Goal: Task Accomplishment & Management: Manage account settings

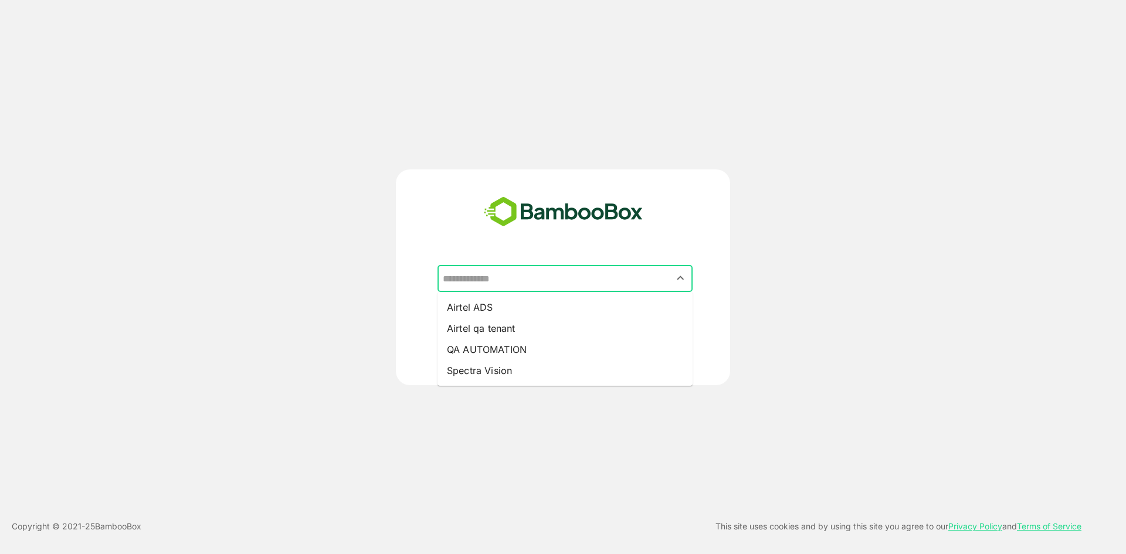
click at [556, 275] on input "text" at bounding box center [565, 278] width 250 height 22
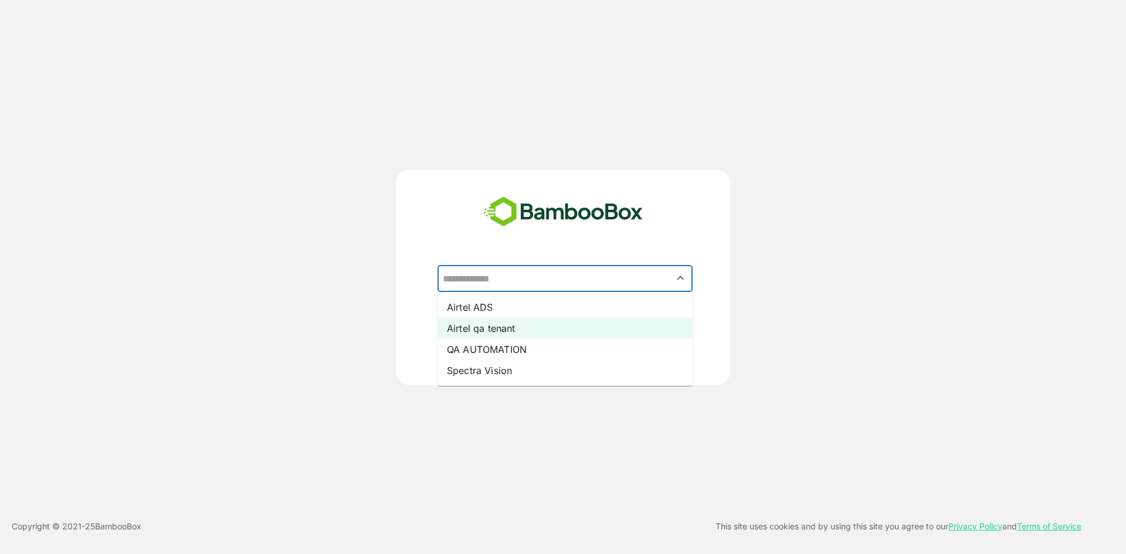
click at [528, 331] on li "Airtel qa tenant" at bounding box center [564, 328] width 255 height 21
type input "**********"
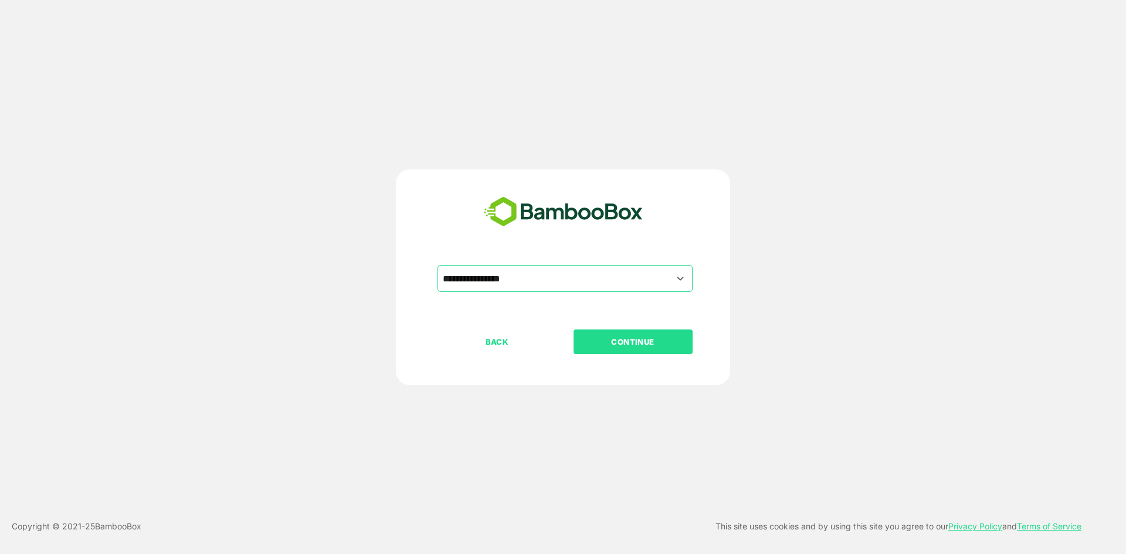
click at [633, 334] on button "CONTINUE" at bounding box center [633, 342] width 119 height 25
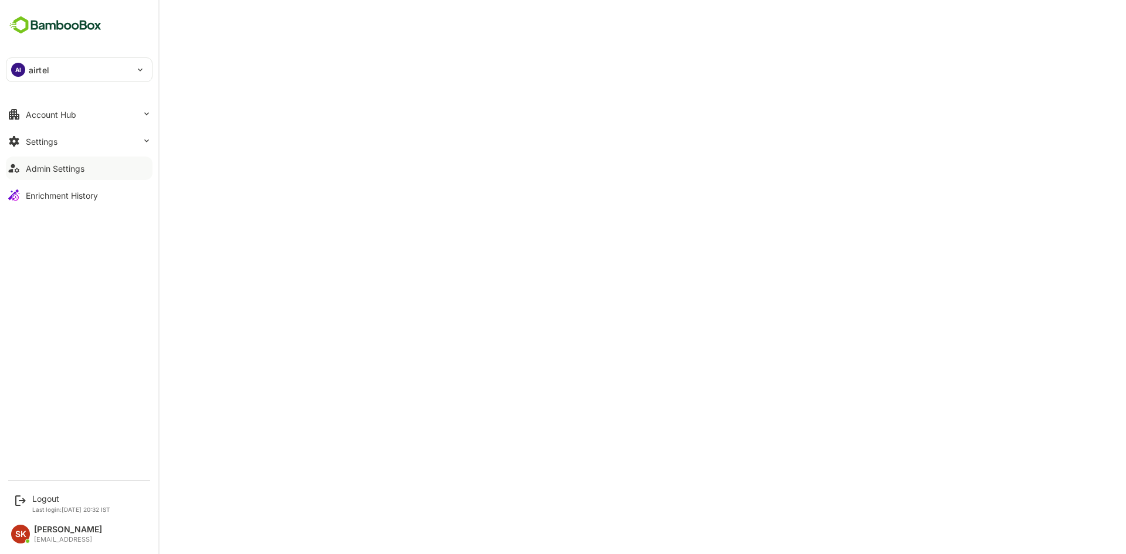
click at [62, 172] on div "Admin Settings" at bounding box center [55, 169] width 59 height 10
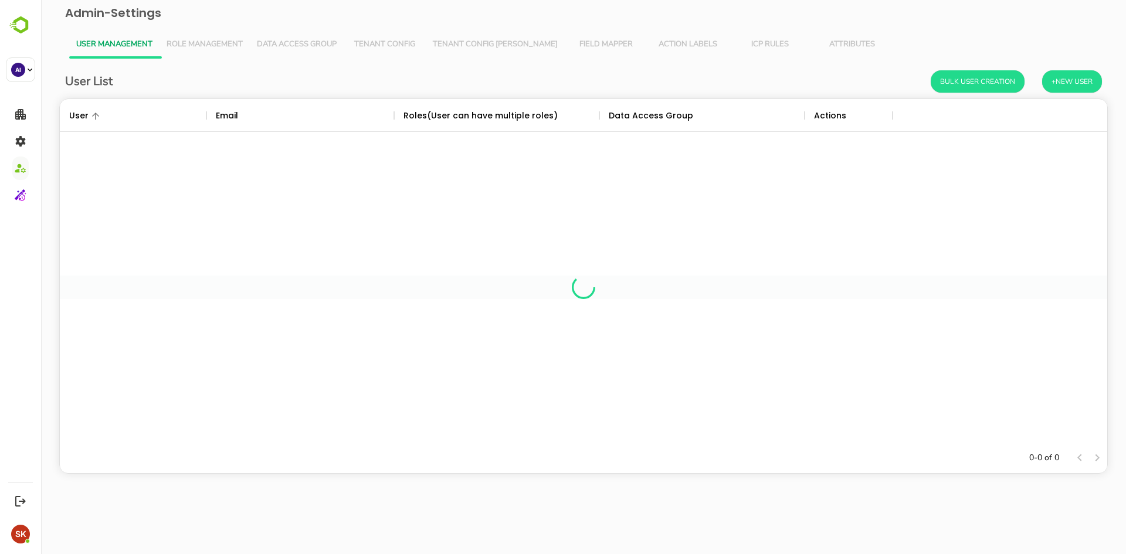
scroll to position [335, 1039]
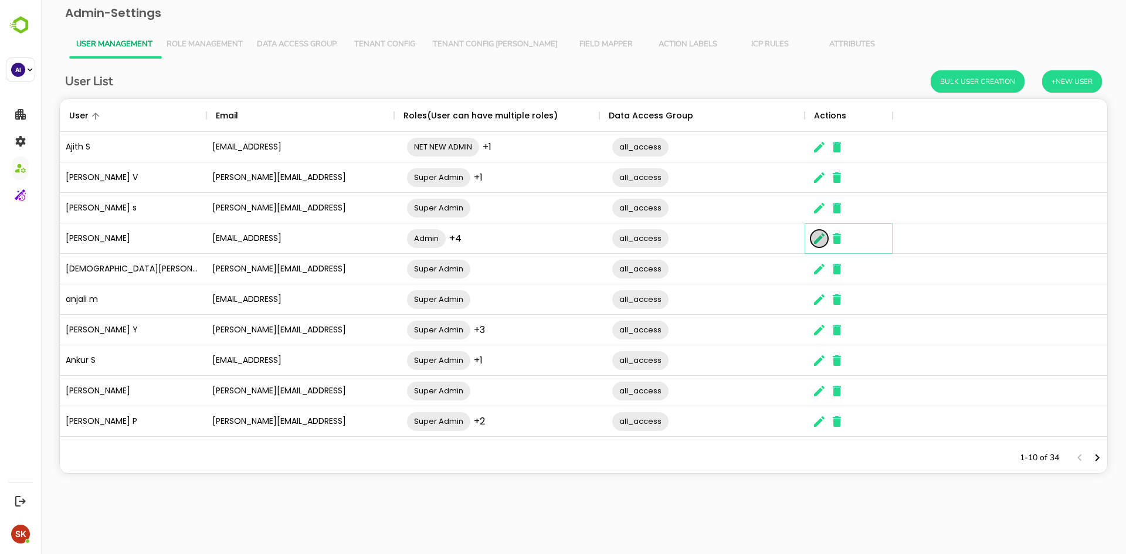
click at [813, 244] on icon "The User Data" at bounding box center [819, 239] width 14 height 14
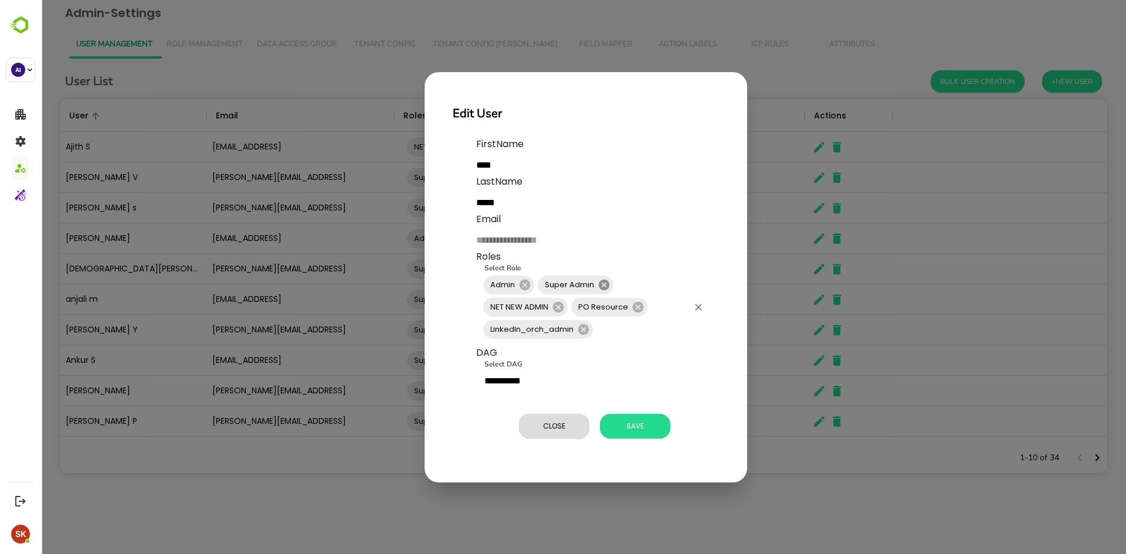
click at [602, 286] on icon at bounding box center [604, 284] width 11 height 11
click at [635, 427] on span "Save" at bounding box center [635, 426] width 59 height 15
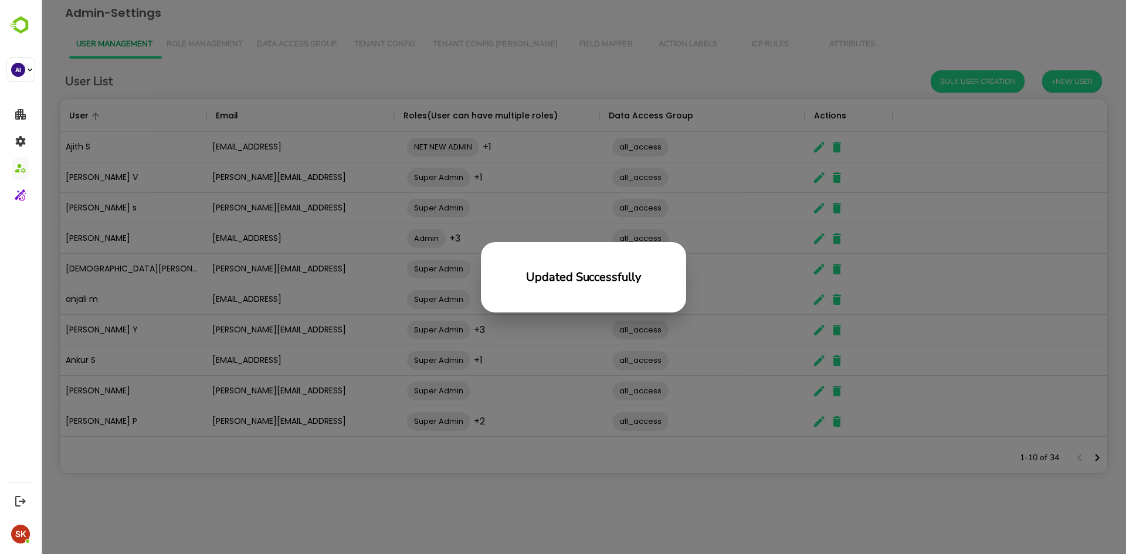
click at [600, 271] on h6 "Updated Successfully" at bounding box center [583, 277] width 115 height 19
click at [768, 299] on div "Updated Successfully" at bounding box center [583, 277] width 1085 height 554
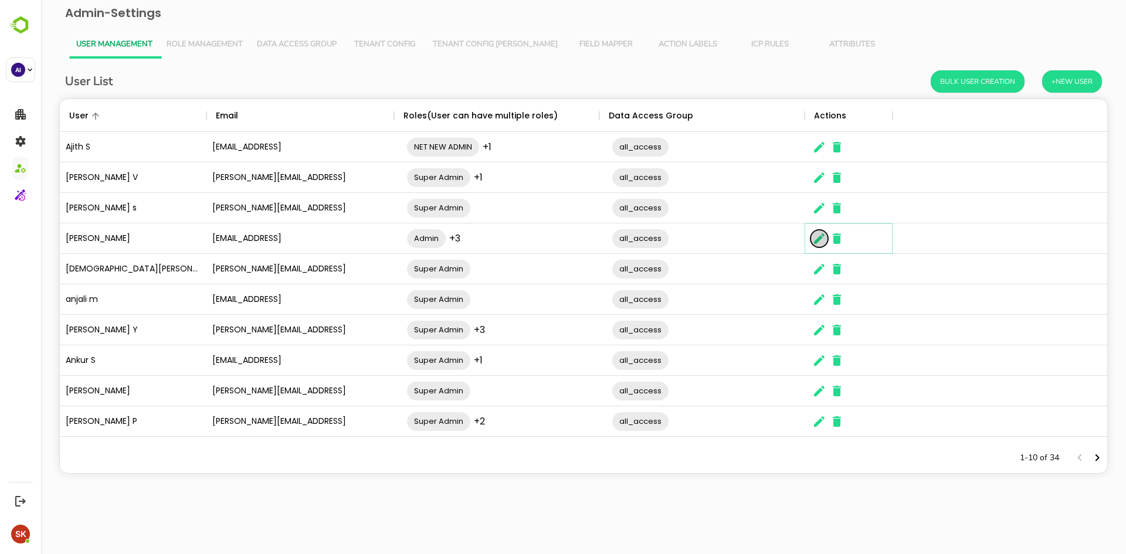
click at [821, 238] on icon "The User Data" at bounding box center [819, 238] width 11 height 11
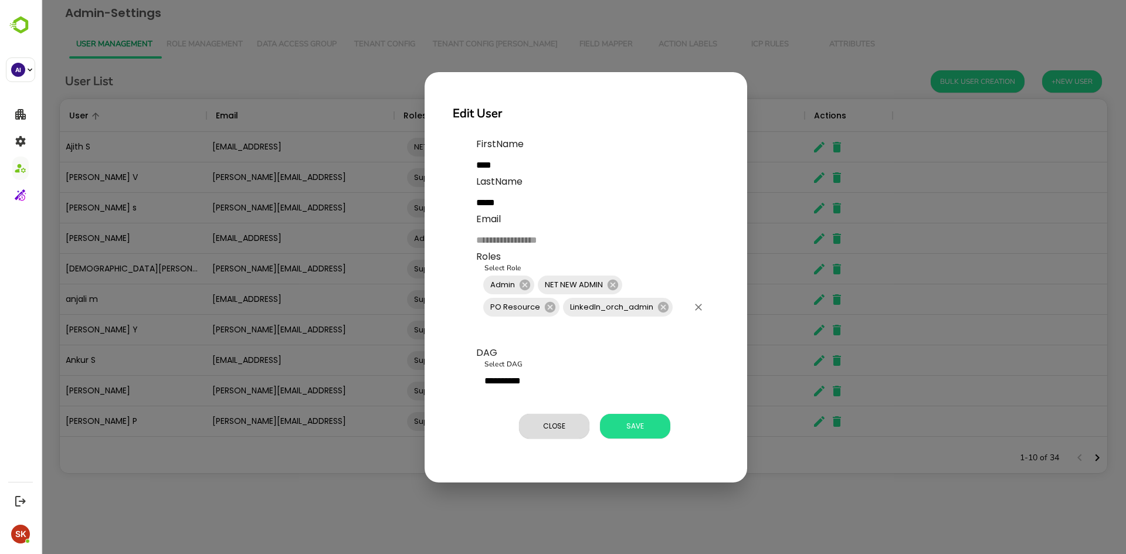
click at [667, 289] on div "Admin NET NEW ADMIN PO Resource LinkedIn_orch_admin Select Role" at bounding box center [593, 307] width 235 height 77
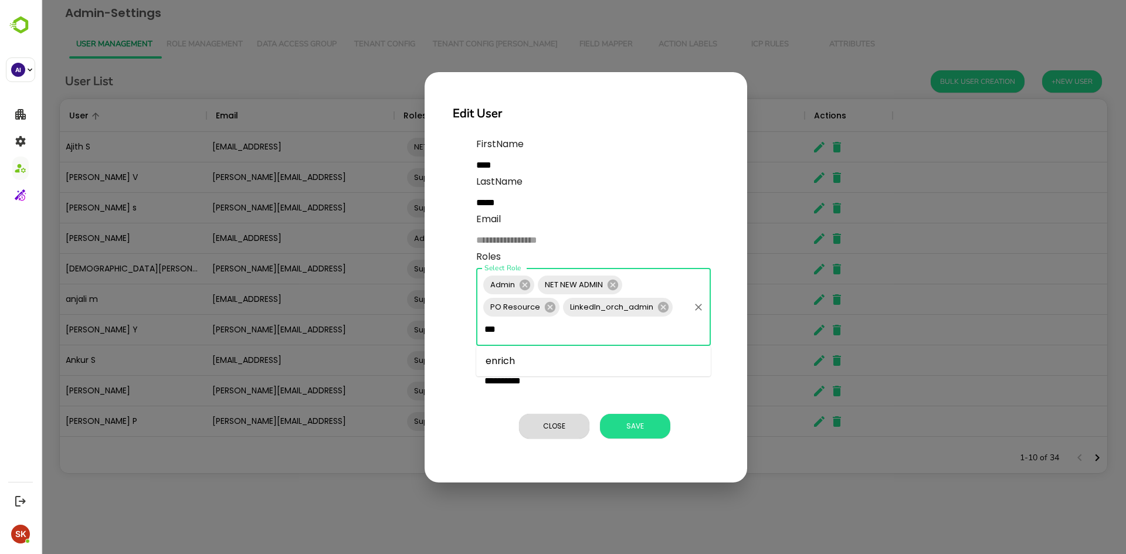
type input "****"
click at [530, 362] on li "enrich" at bounding box center [593, 361] width 235 height 21
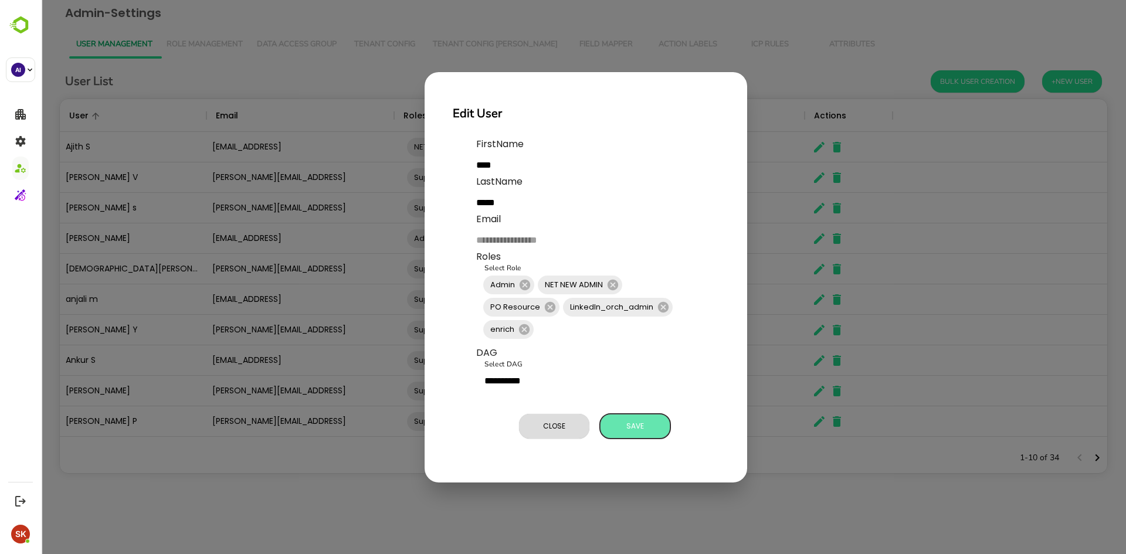
click at [647, 423] on span "Save" at bounding box center [635, 426] width 59 height 15
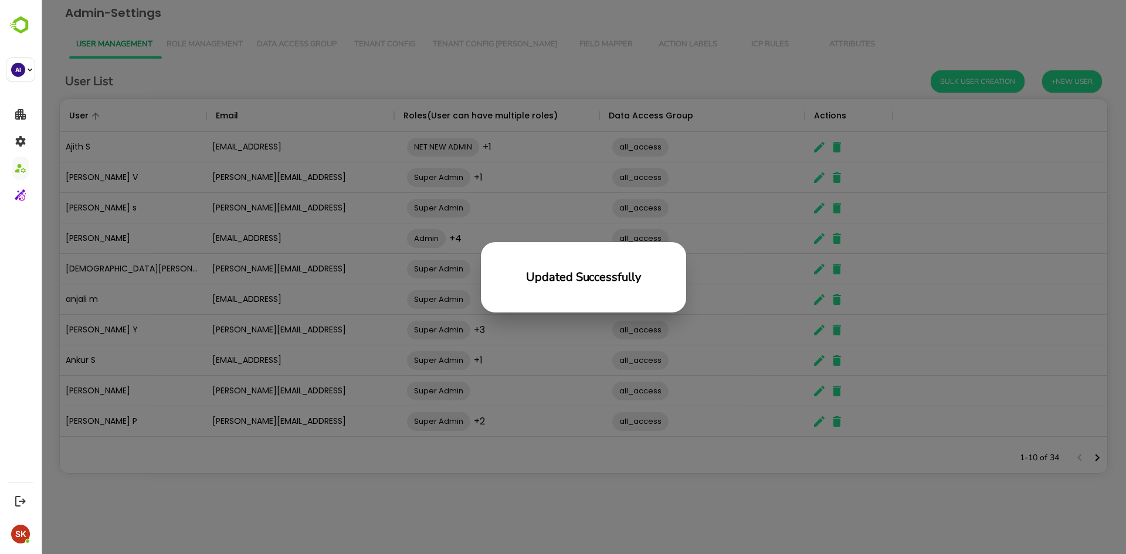
click at [469, 382] on div "Updated Successfully" at bounding box center [583, 277] width 1085 height 554
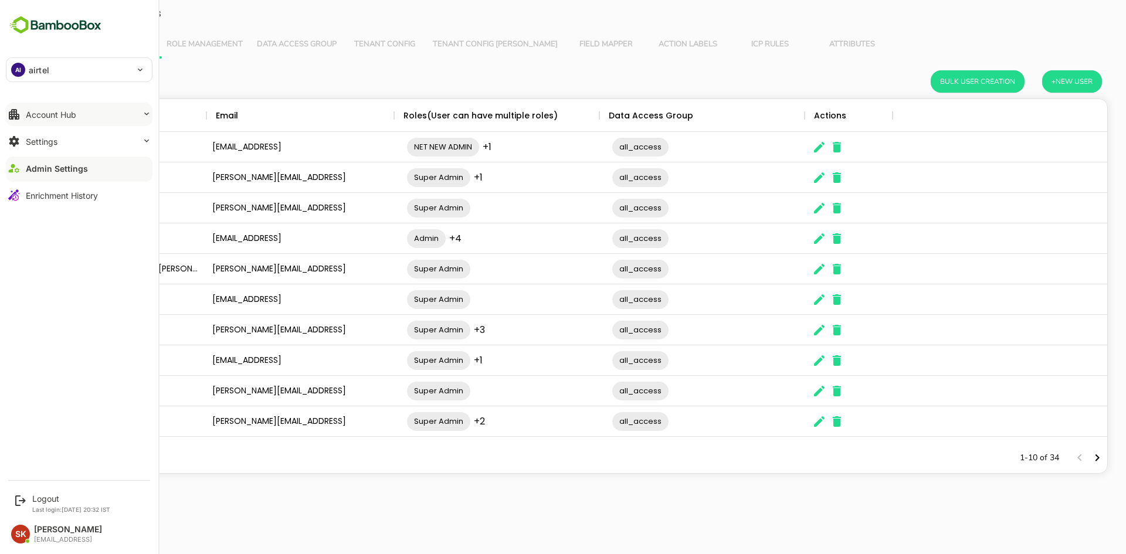
click at [79, 110] on button "Account Hub" at bounding box center [79, 114] width 147 height 23
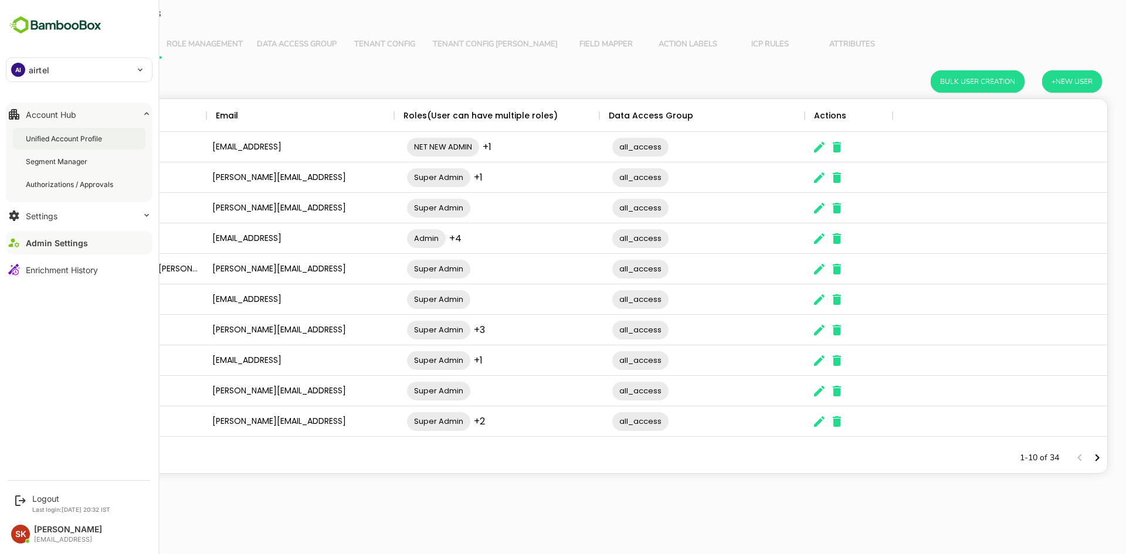
click at [46, 131] on div "Unified Account Profile" at bounding box center [79, 139] width 133 height 22
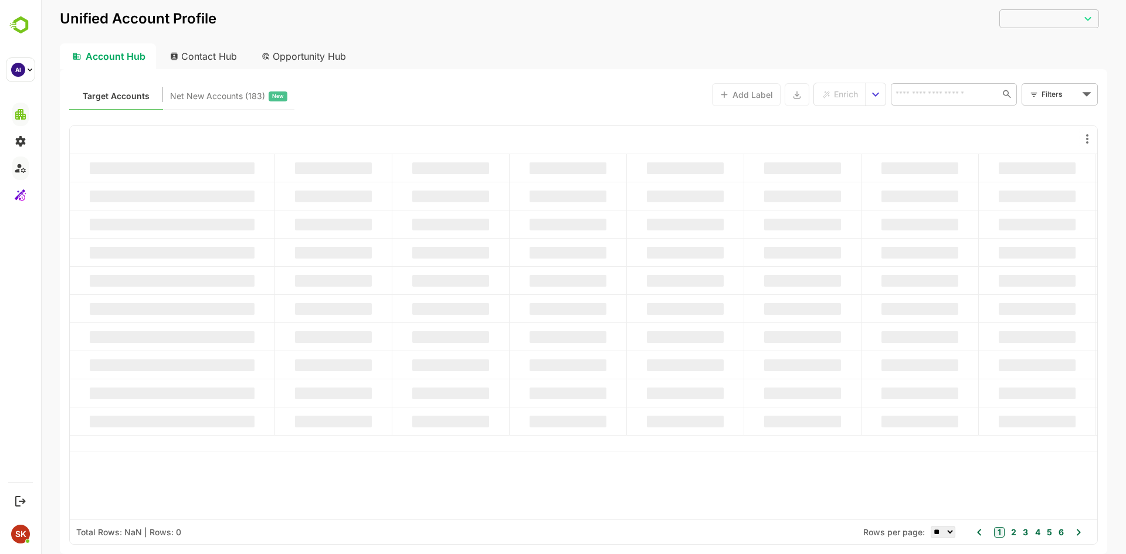
type input "********"
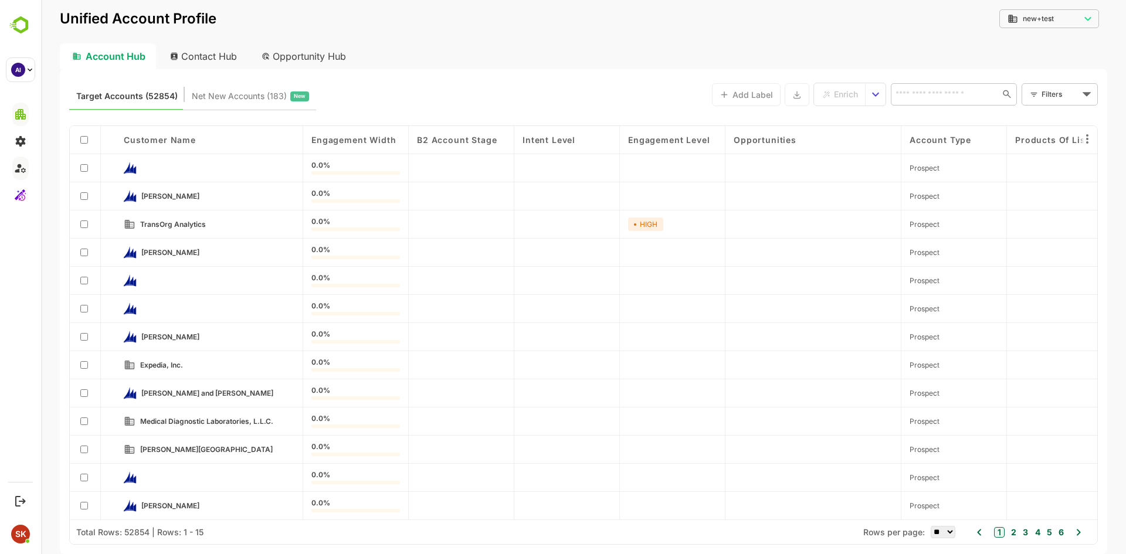
scroll to position [60, 0]
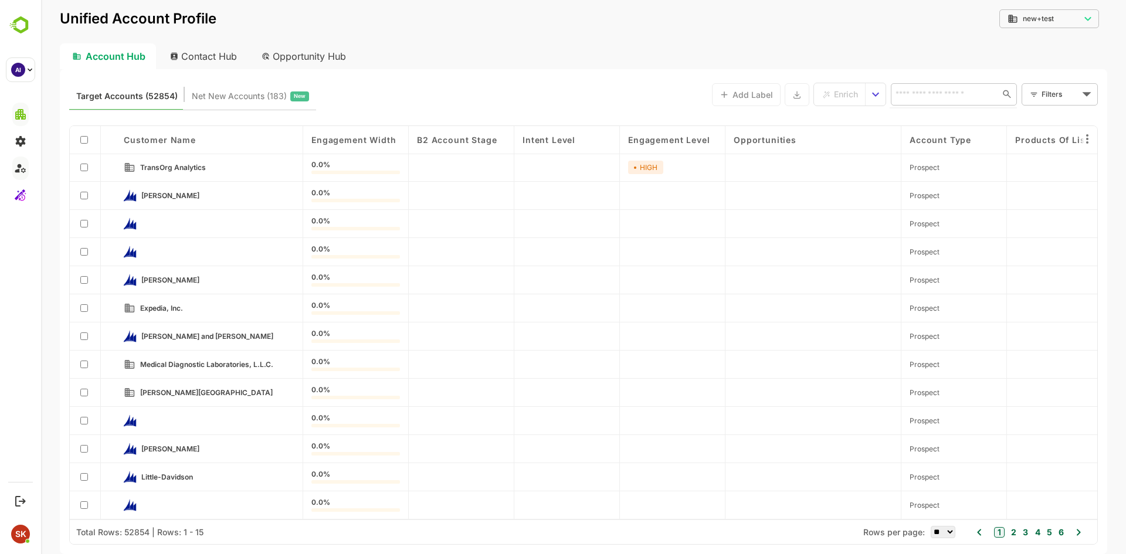
click at [955, 97] on input "text" at bounding box center [942, 94] width 101 height 14
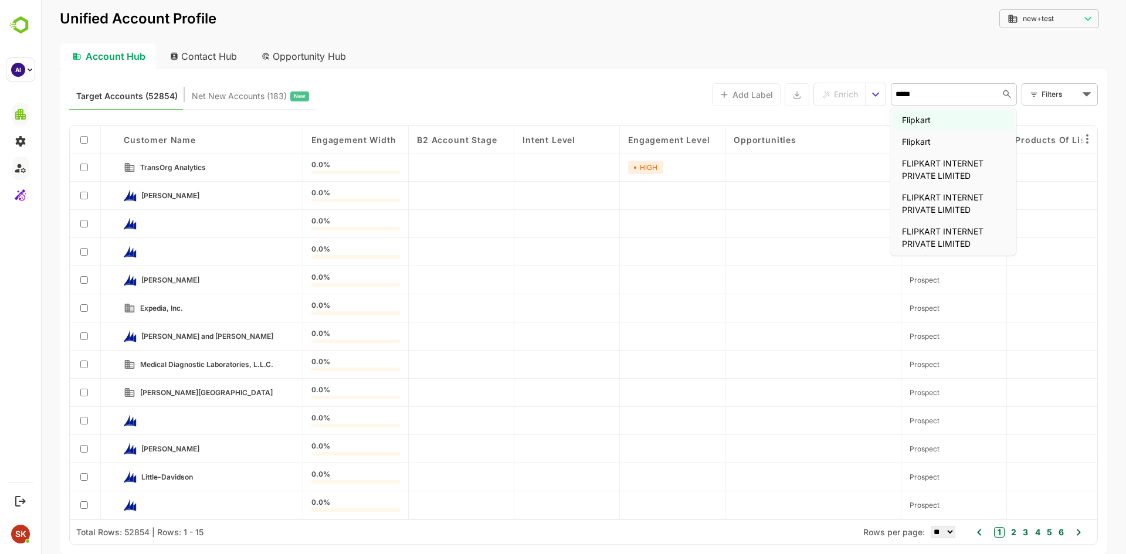
type input "*****"
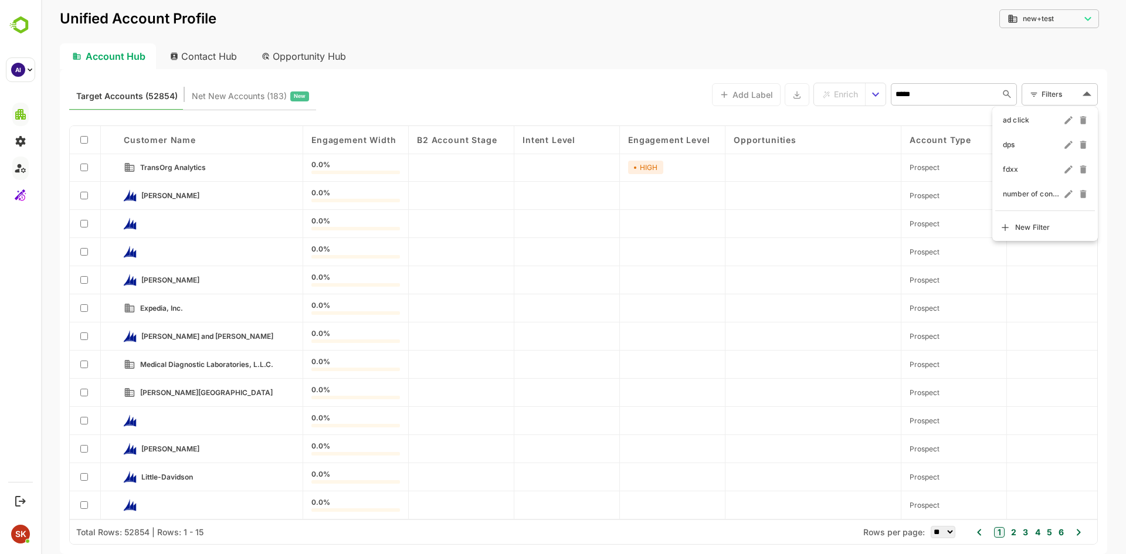
click at [1057, 90] on body "Unified Account Profile new+test ******** ​ Account Hub Contact Hub Opportunity…" at bounding box center [583, 277] width 1085 height 554
click at [1033, 227] on span "New Filter" at bounding box center [1032, 228] width 35 height 14
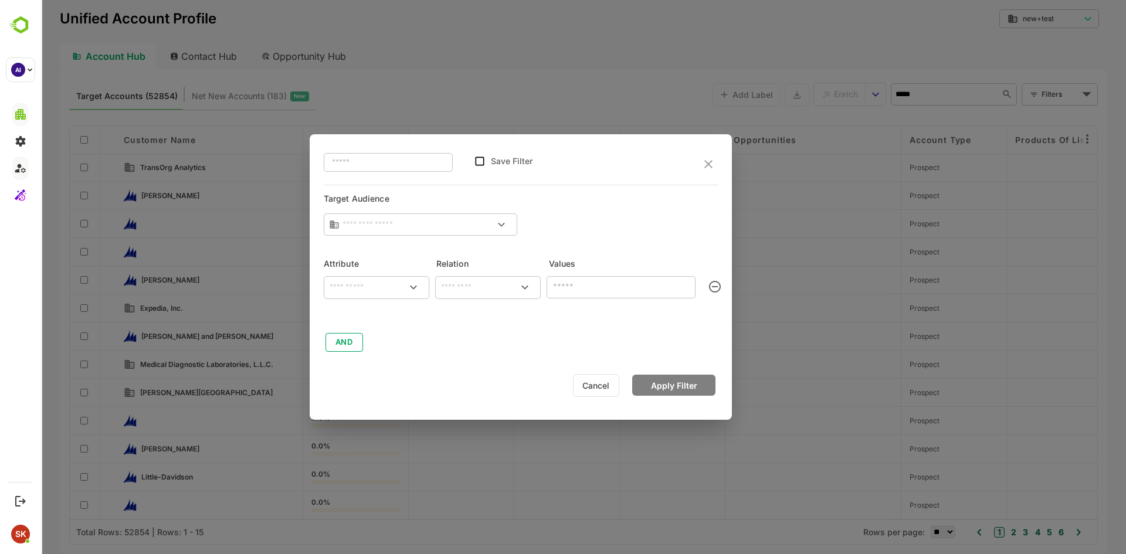
type input "**********"
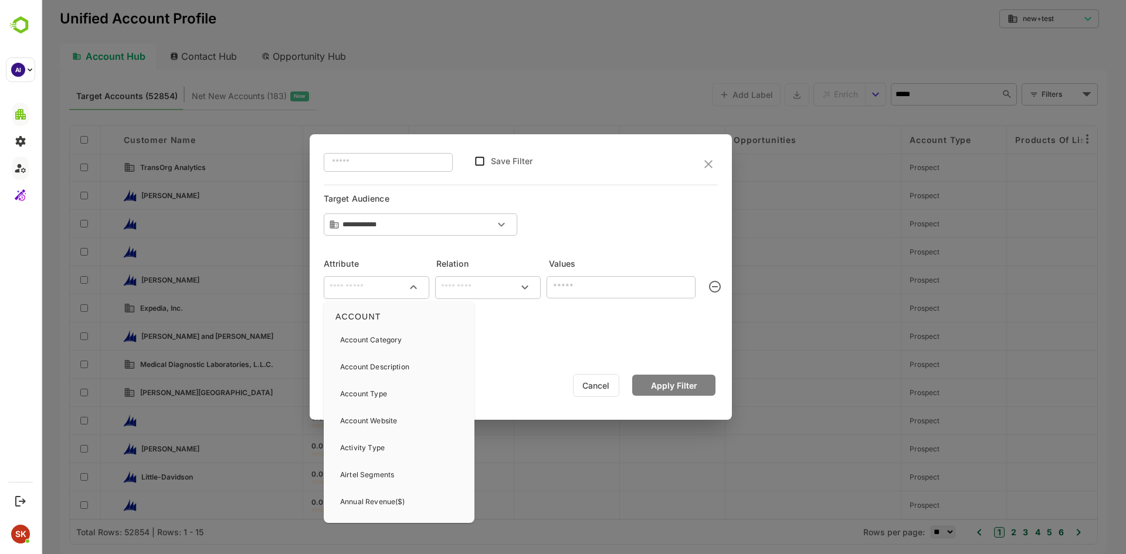
click at [365, 292] on input "text" at bounding box center [376, 287] width 101 height 14
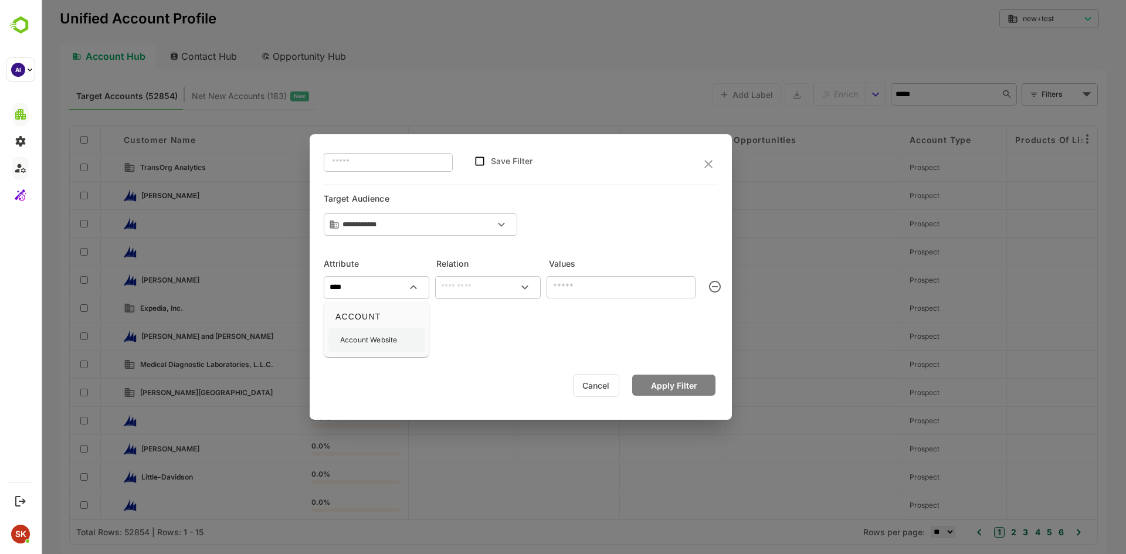
click at [375, 348] on div "Account Website" at bounding box center [368, 340] width 57 height 25
type input "**********"
click at [494, 289] on input "text" at bounding box center [487, 287] width 101 height 14
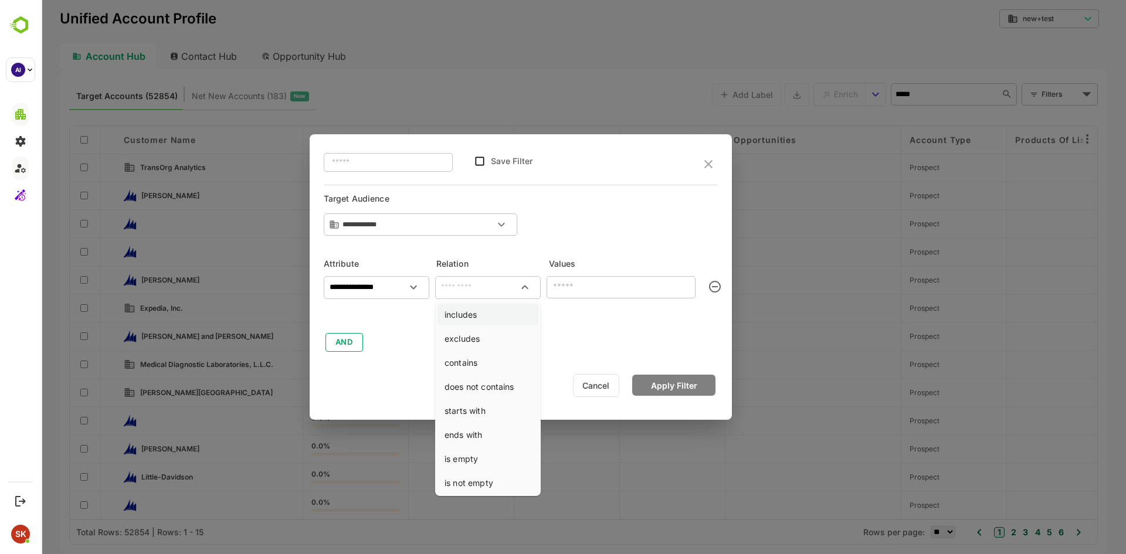
click at [460, 311] on li "includes" at bounding box center [487, 315] width 101 height 22
click at [474, 289] on input "********" at bounding box center [487, 287] width 101 height 14
click at [478, 357] on li "contains" at bounding box center [487, 363] width 101 height 22
type input "********"
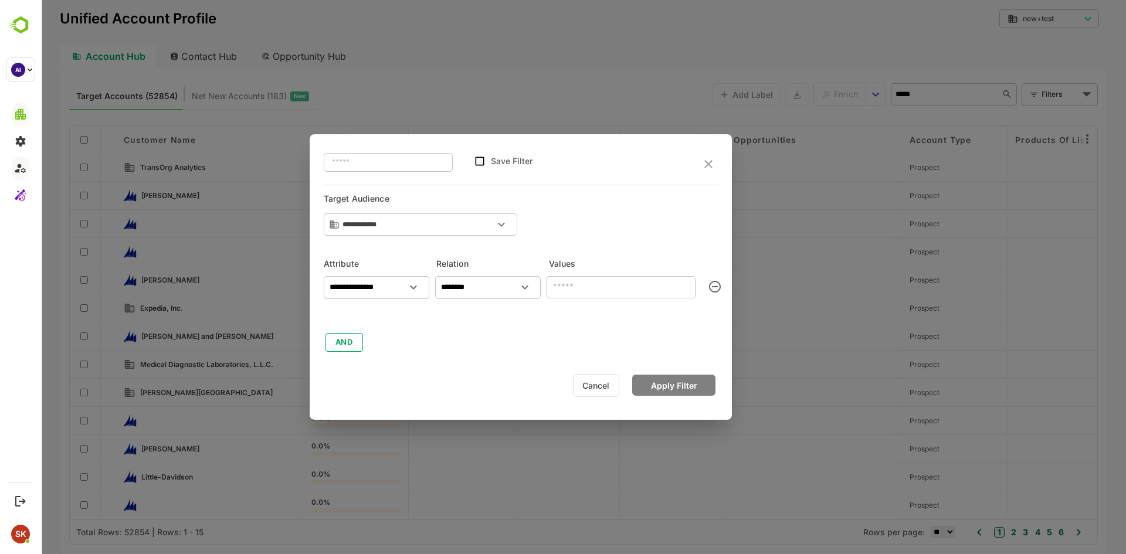
click at [585, 291] on input "text" at bounding box center [621, 287] width 149 height 23
type input "********"
click at [650, 376] on button "Apply Filter" at bounding box center [673, 385] width 83 height 21
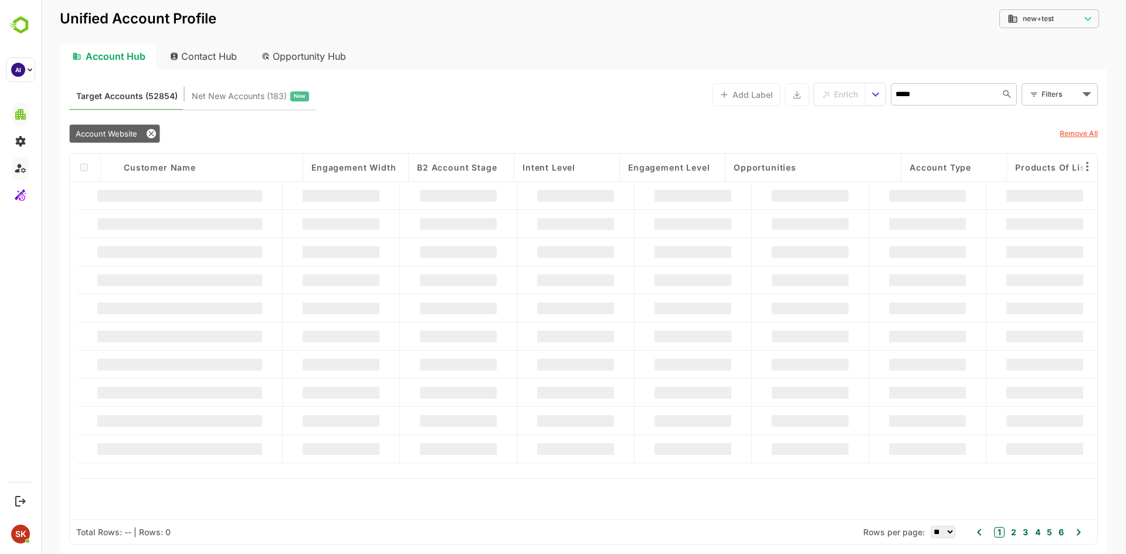
scroll to position [0, 0]
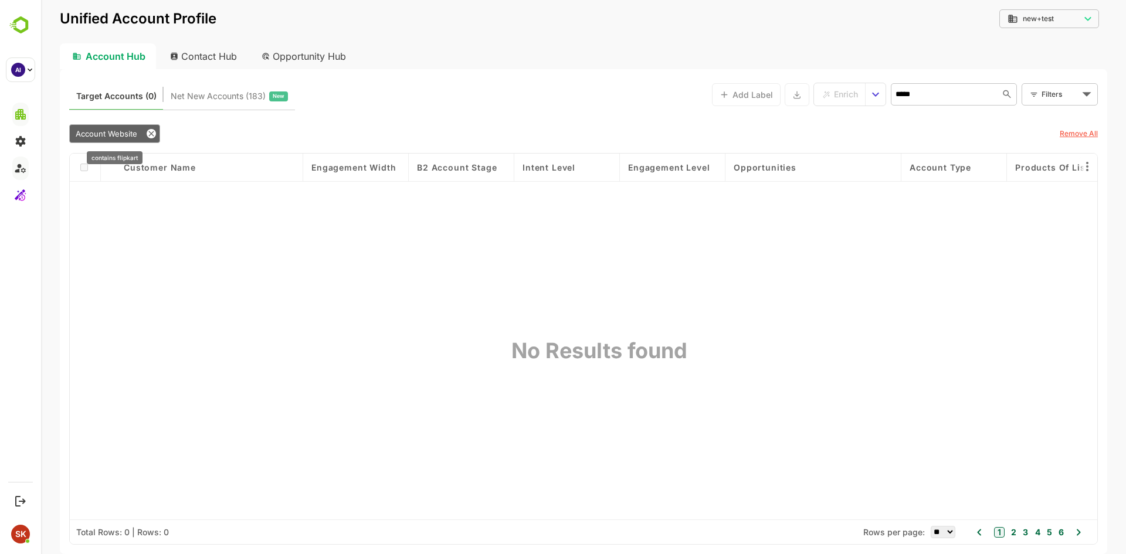
click at [98, 135] on span "Account Website" at bounding box center [107, 133] width 62 height 9
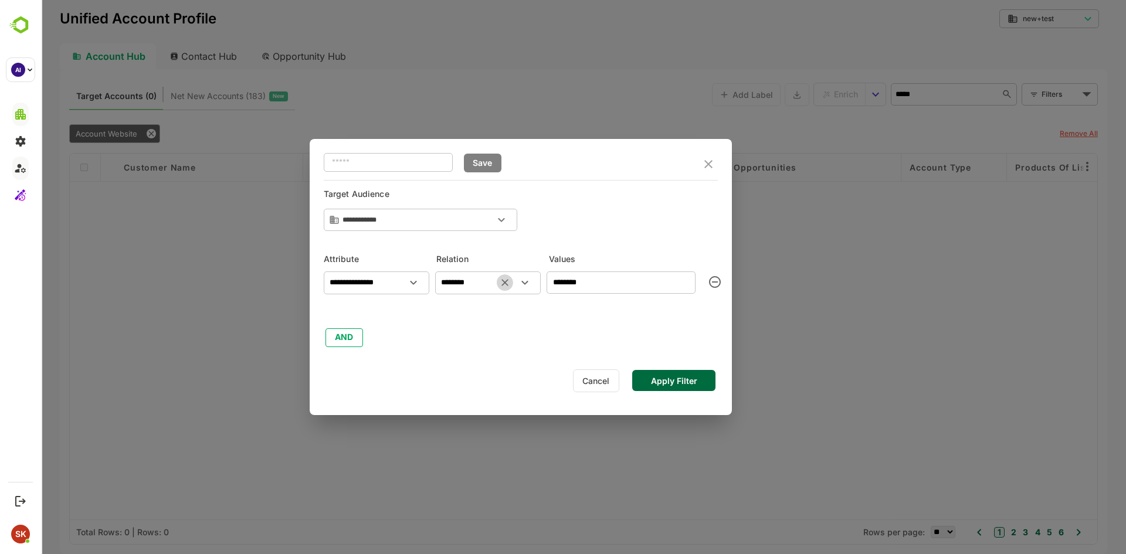
click at [512, 280] on button "Clear" at bounding box center [505, 282] width 16 height 16
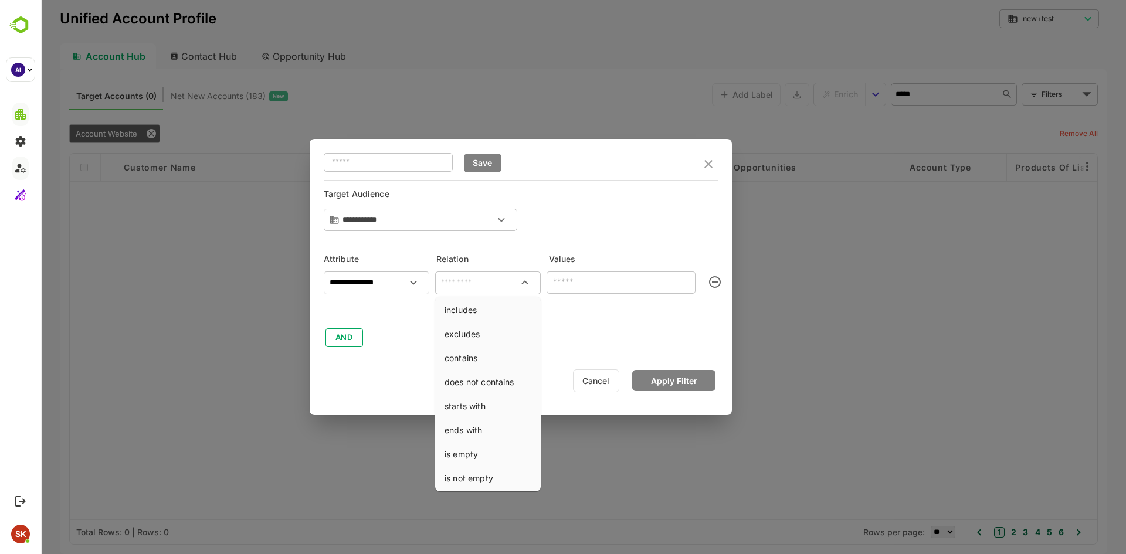
click at [491, 277] on input "text" at bounding box center [487, 283] width 101 height 14
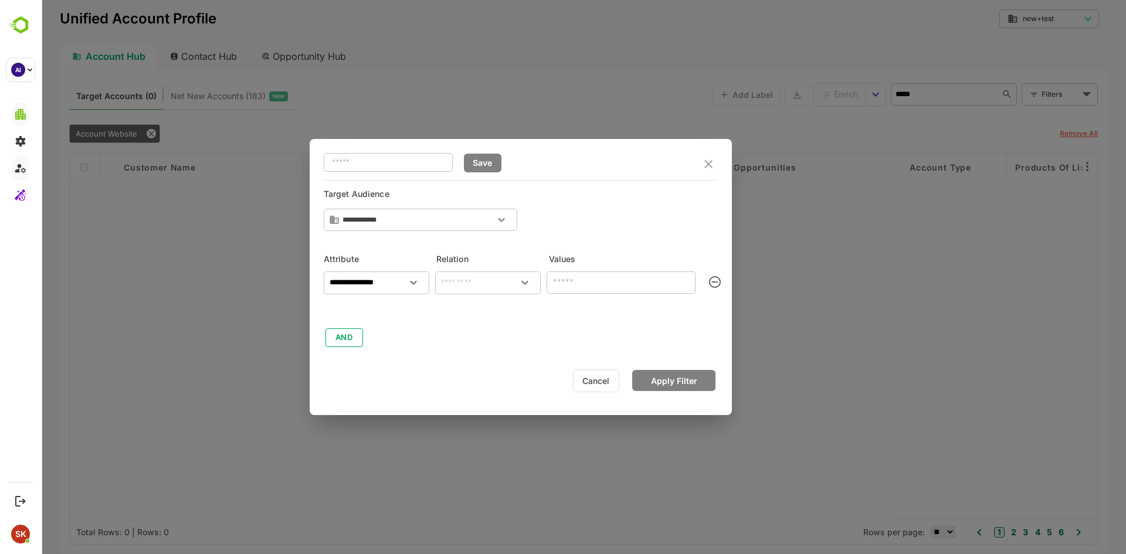
click at [599, 374] on button "Cancel" at bounding box center [596, 380] width 46 height 23
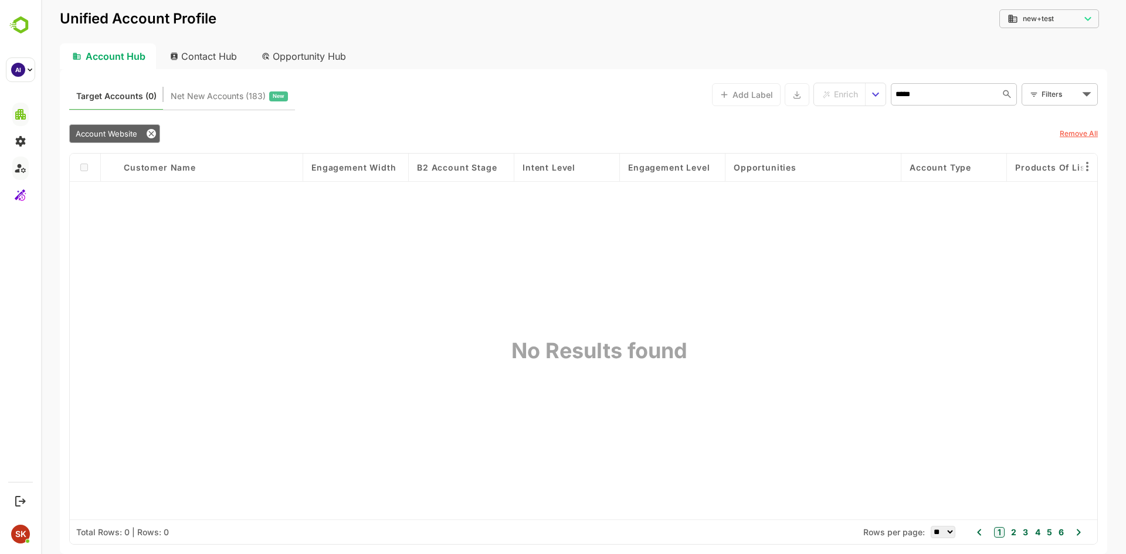
click at [936, 86] on div "***** ​" at bounding box center [954, 94] width 126 height 22
click at [915, 93] on input "text" at bounding box center [942, 94] width 101 height 14
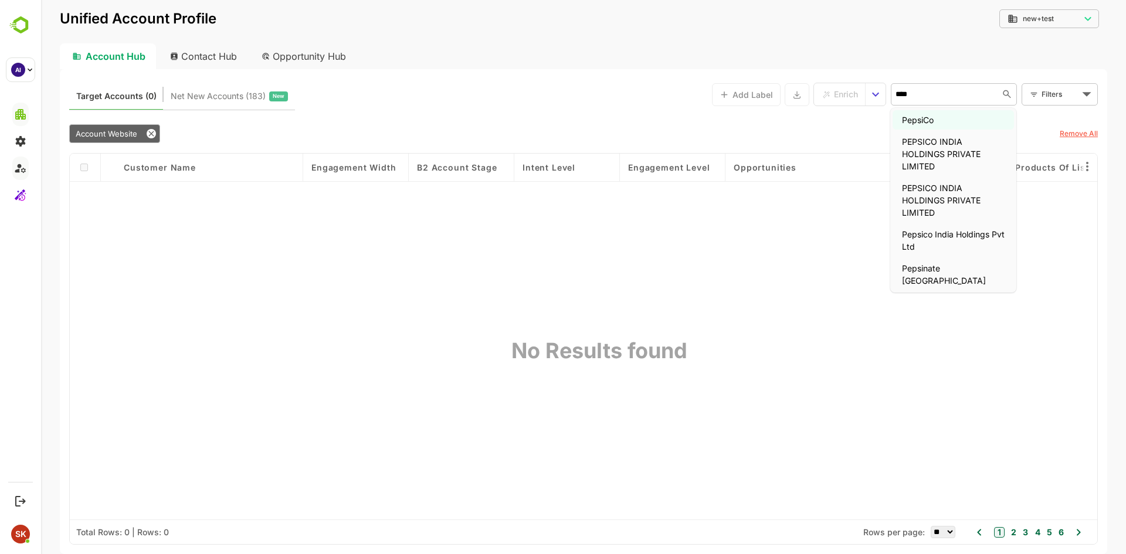
type input "****"
click at [1043, 92] on body "Unified Account Profile new+test ******** ​ Account Hub Contact Hub Opportunity…" at bounding box center [583, 277] width 1085 height 554
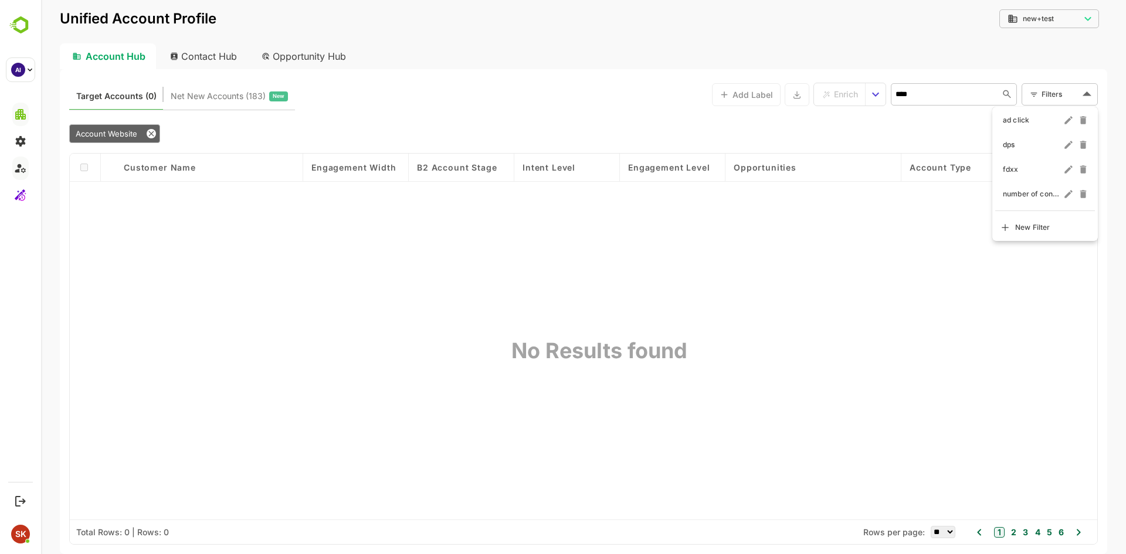
click at [130, 140] on div at bounding box center [583, 277] width 1085 height 554
click at [98, 133] on span "Account Website" at bounding box center [107, 133] width 62 height 9
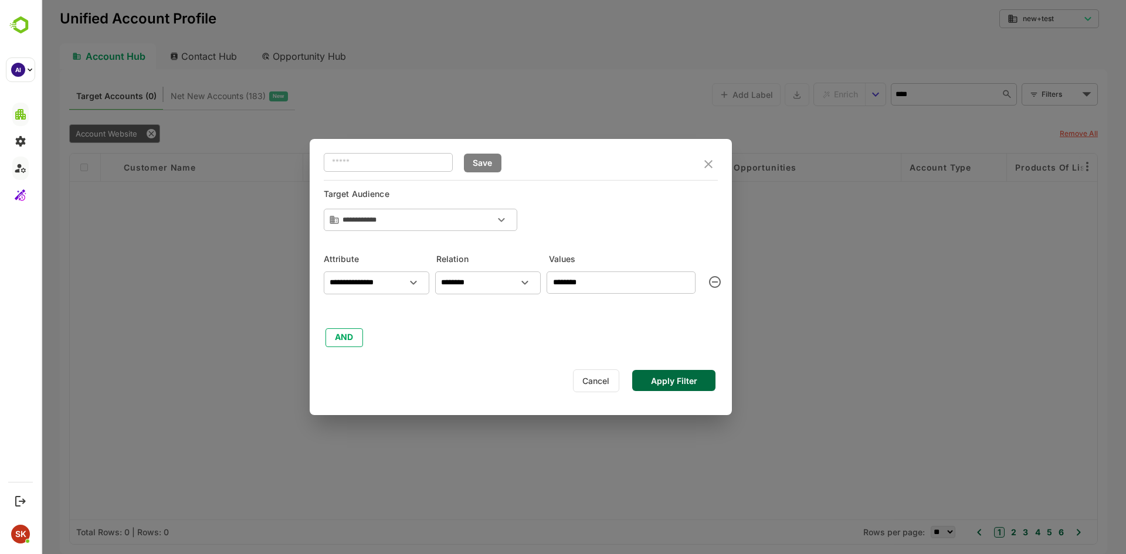
click at [620, 284] on input "********" at bounding box center [621, 283] width 149 height 23
type input "*******"
click at [669, 385] on button "Apply Filter" at bounding box center [673, 380] width 83 height 21
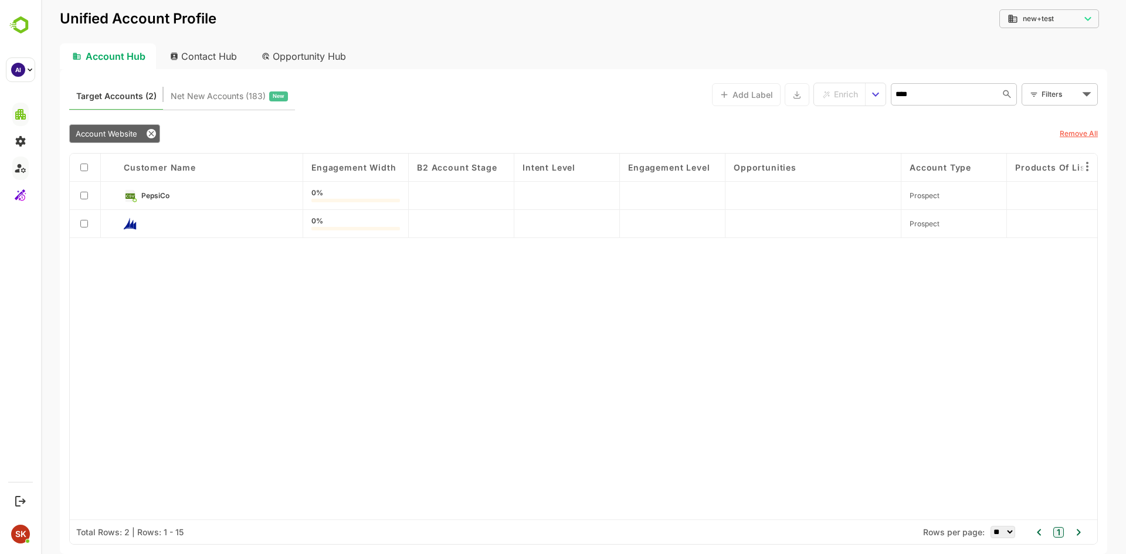
click at [80, 194] on div at bounding box center [85, 196] width 31 height 28
click at [834, 96] on span "Enrich" at bounding box center [846, 94] width 24 height 15
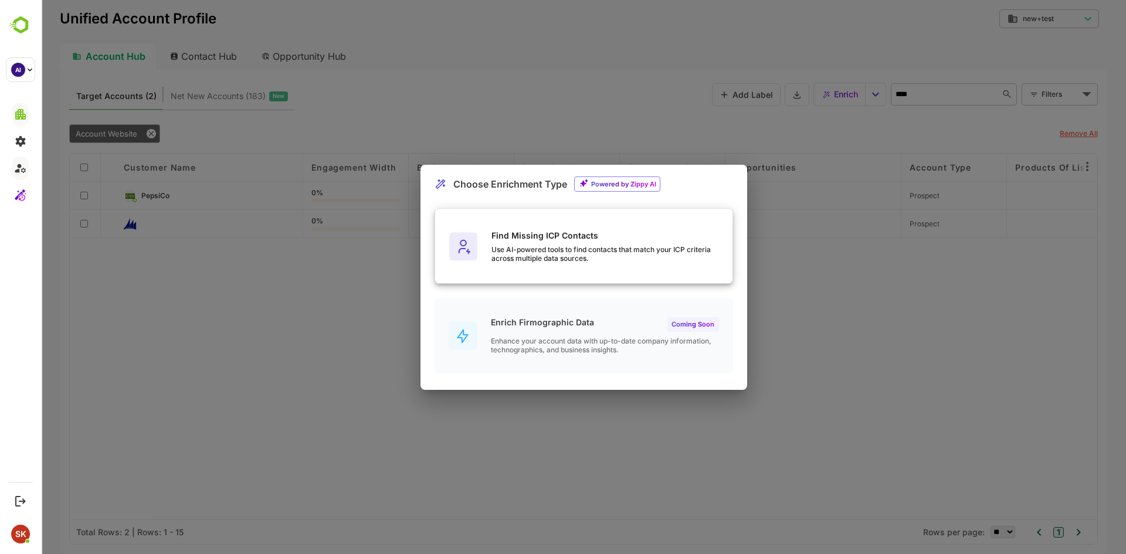
click at [591, 222] on div "Find Missing ICP Contacts Use AI-powered tools to find contacts that match your…" at bounding box center [583, 247] width 297 height 76
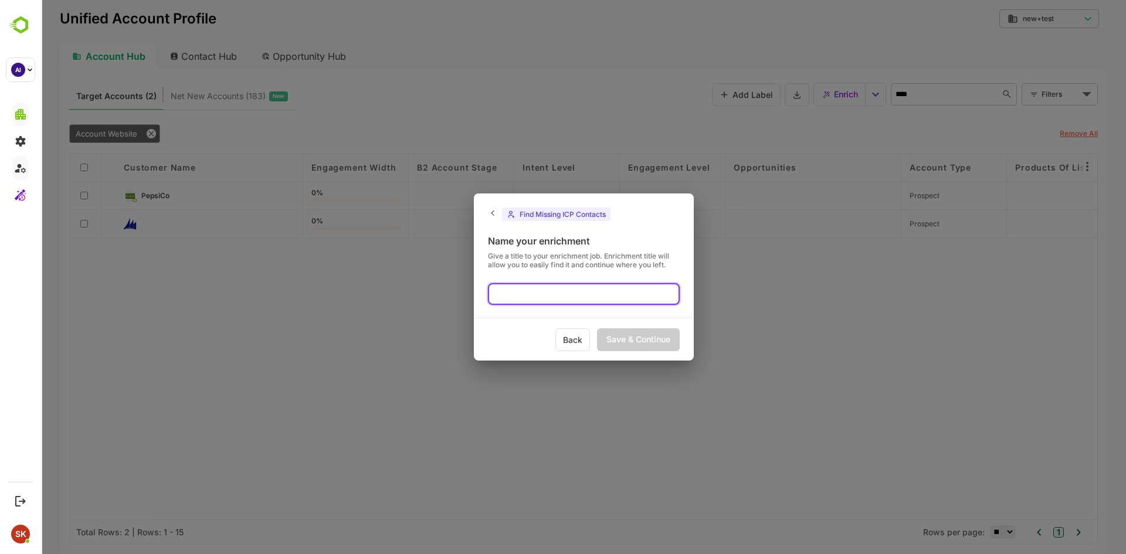
click at [573, 301] on input "text" at bounding box center [584, 294] width 192 height 22
type input "*******"
click at [656, 335] on div "Save & Continue" at bounding box center [638, 339] width 83 height 23
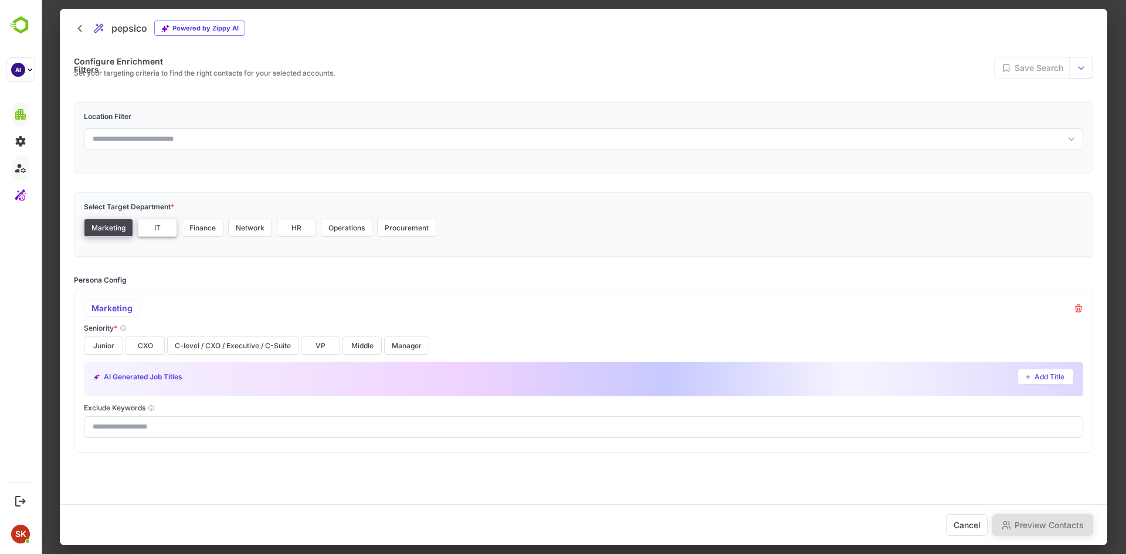
click at [154, 229] on button "IT" at bounding box center [157, 228] width 39 height 18
click at [195, 223] on button "Finance" at bounding box center [203, 228] width 42 height 18
click at [239, 223] on button "Network" at bounding box center [250, 228] width 44 height 18
click at [337, 223] on button "Operations" at bounding box center [347, 228] width 52 height 18
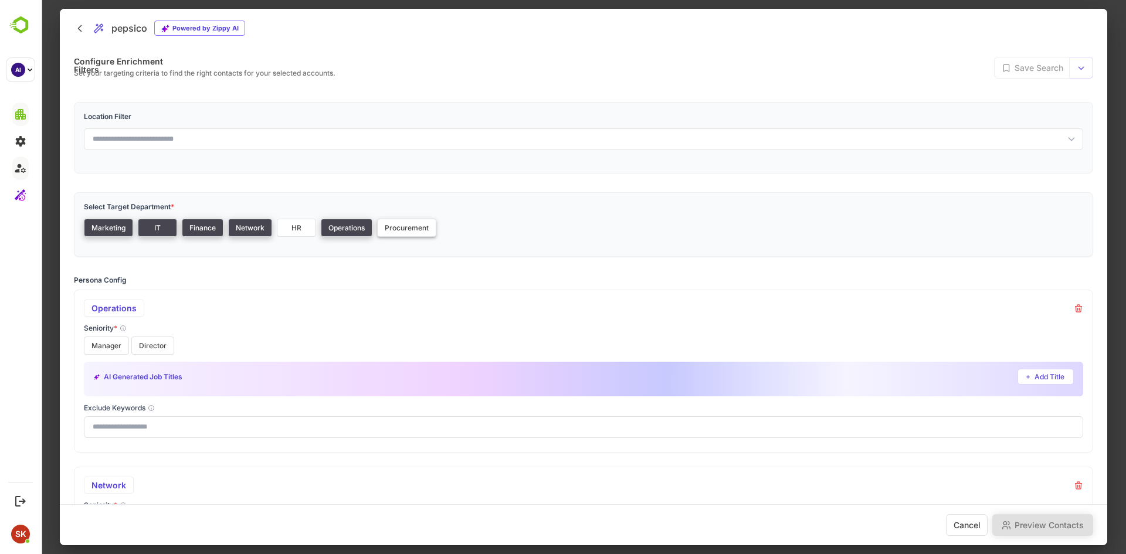
click at [415, 224] on button "Procurement" at bounding box center [406, 228] width 59 height 18
click at [116, 341] on button "Director" at bounding box center [105, 346] width 43 height 18
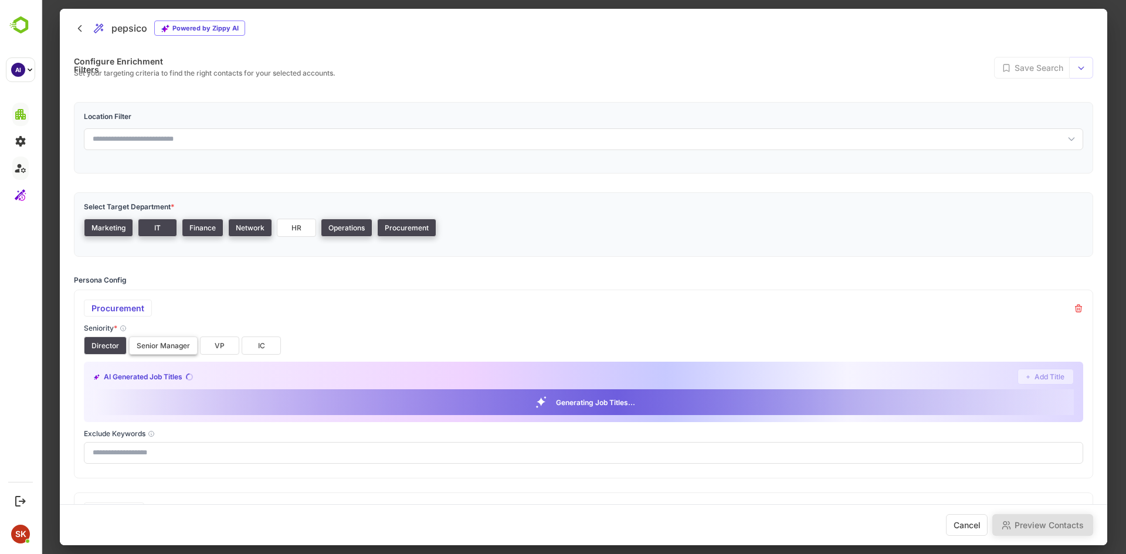
click at [170, 341] on button "Senior Manager" at bounding box center [163, 346] width 69 height 18
click at [216, 344] on button "VP" at bounding box center [219, 346] width 39 height 18
click at [279, 345] on button "IC" at bounding box center [261, 346] width 39 height 18
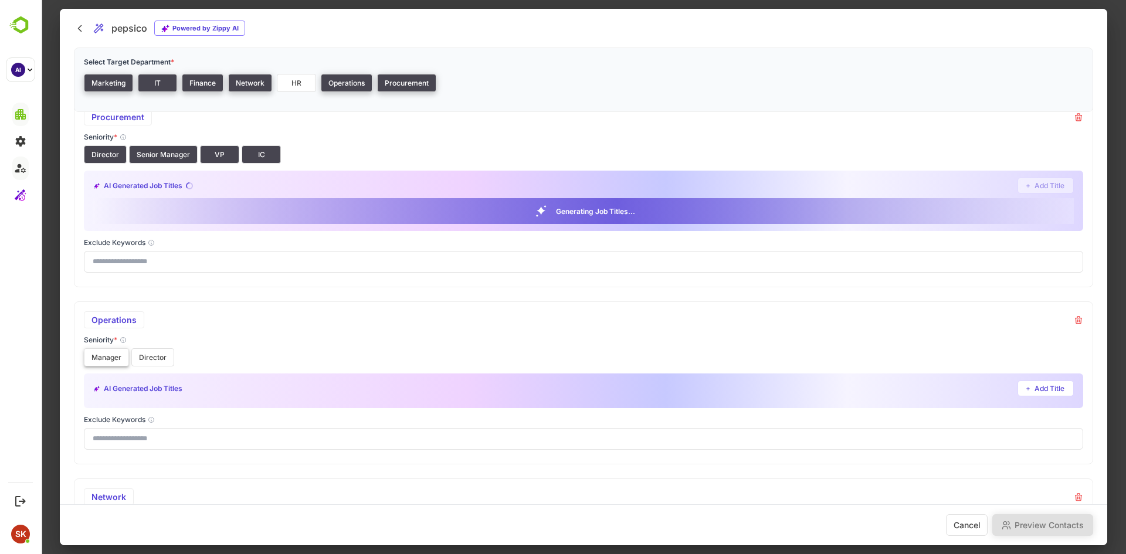
click at [117, 351] on button "Manager" at bounding box center [106, 357] width 45 height 18
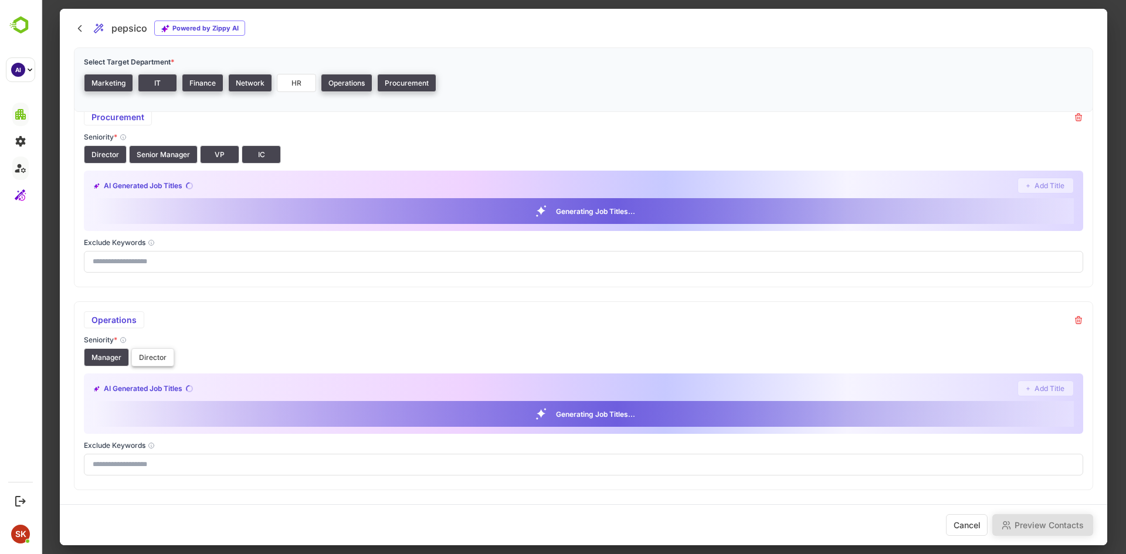
click at [146, 355] on button "Director" at bounding box center [152, 357] width 43 height 18
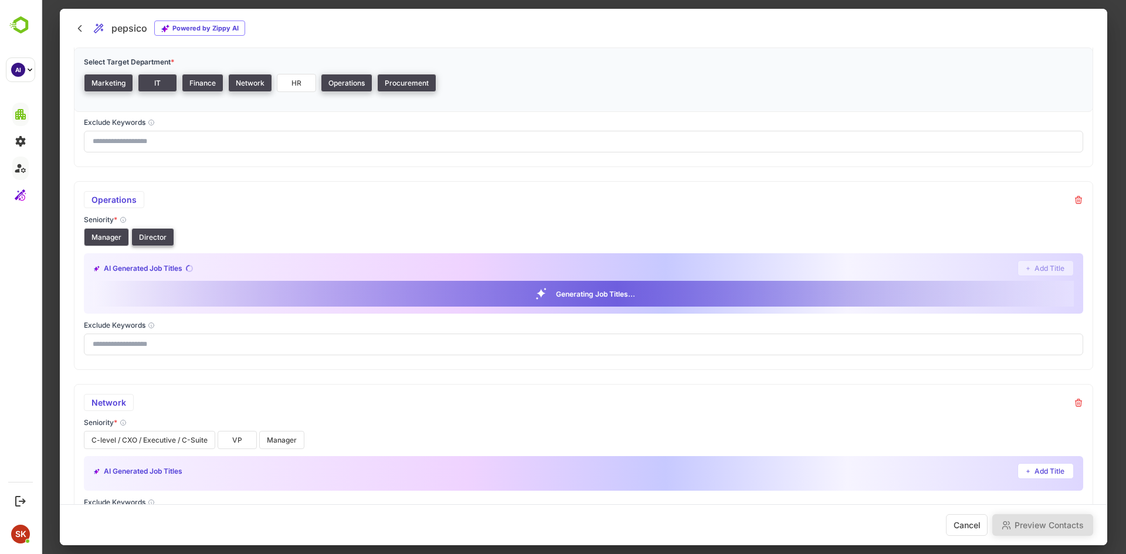
scroll to position [316, 0]
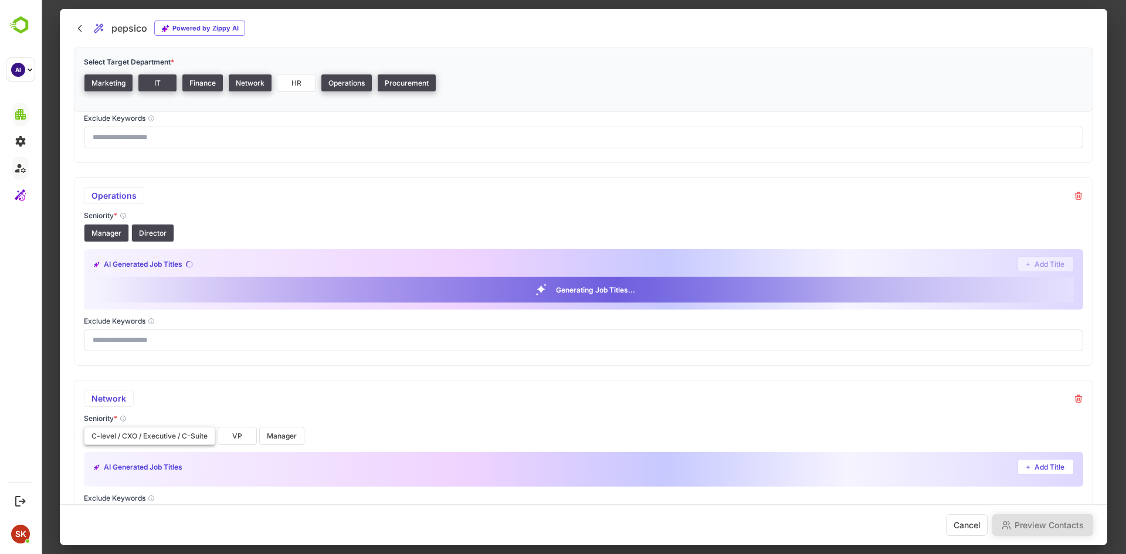
click at [100, 435] on div "Network Seniority * C-level / CXO / Executive / C-Suite VP Manager AI Generated…" at bounding box center [583, 461] width 1019 height 163
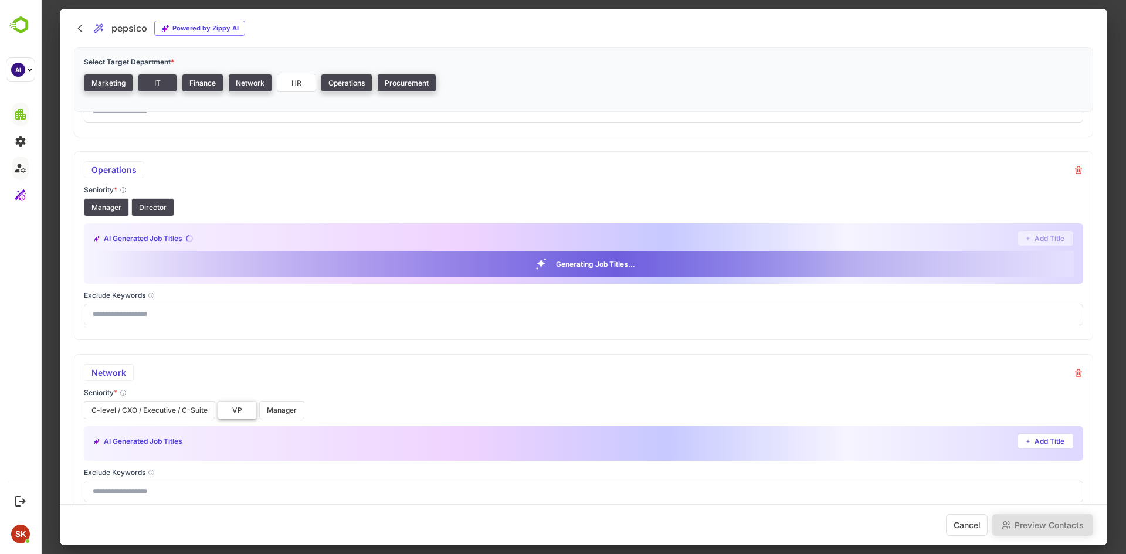
click at [237, 408] on button "VP" at bounding box center [237, 410] width 39 height 18
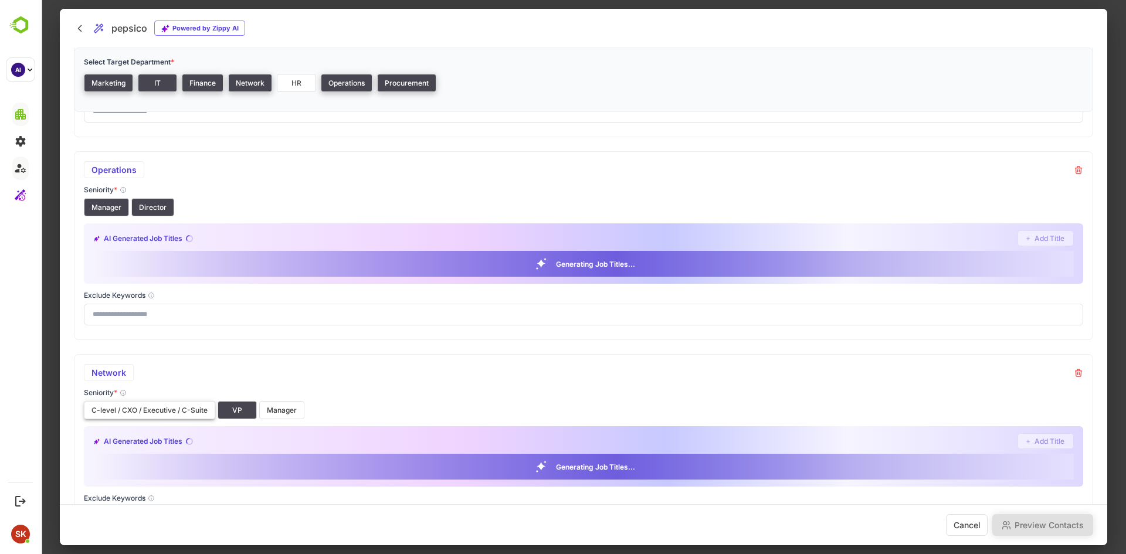
click at [141, 415] on button "C-level / CXO / Executive / C-Suite" at bounding box center [149, 410] width 131 height 18
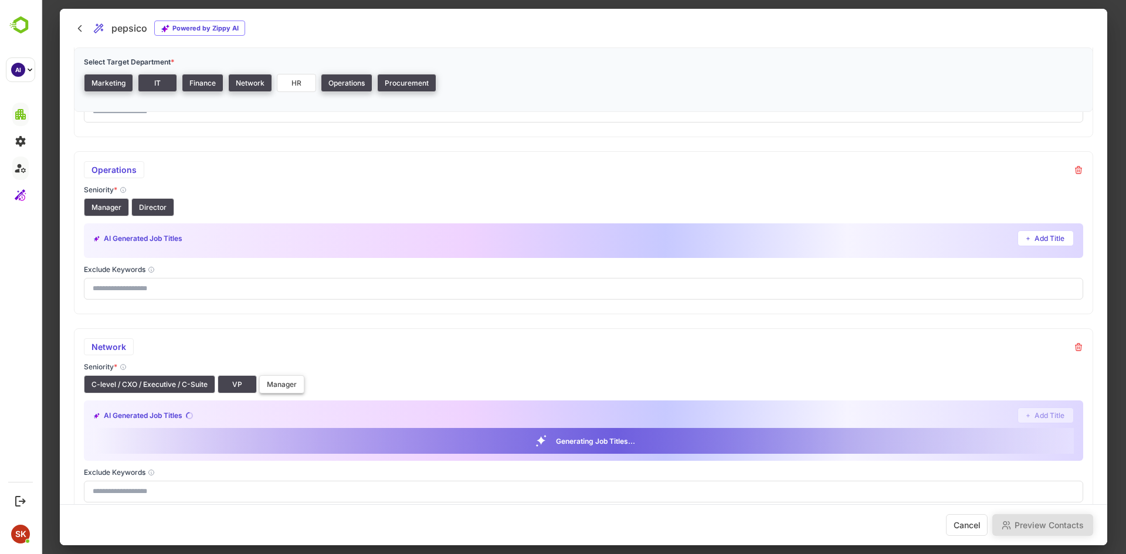
click at [276, 388] on button "Manager" at bounding box center [281, 384] width 45 height 18
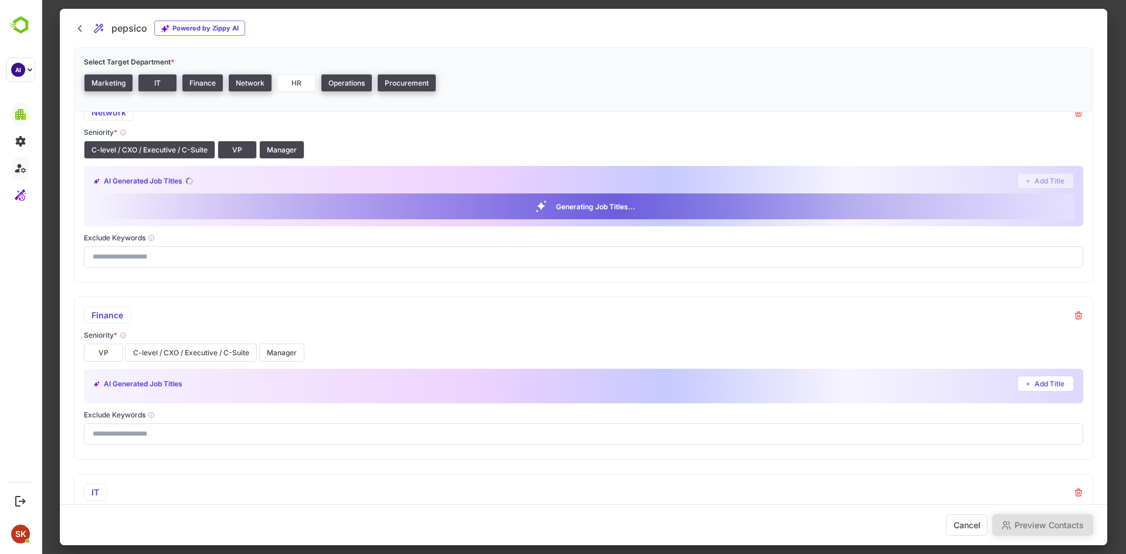
scroll to position [609, 0]
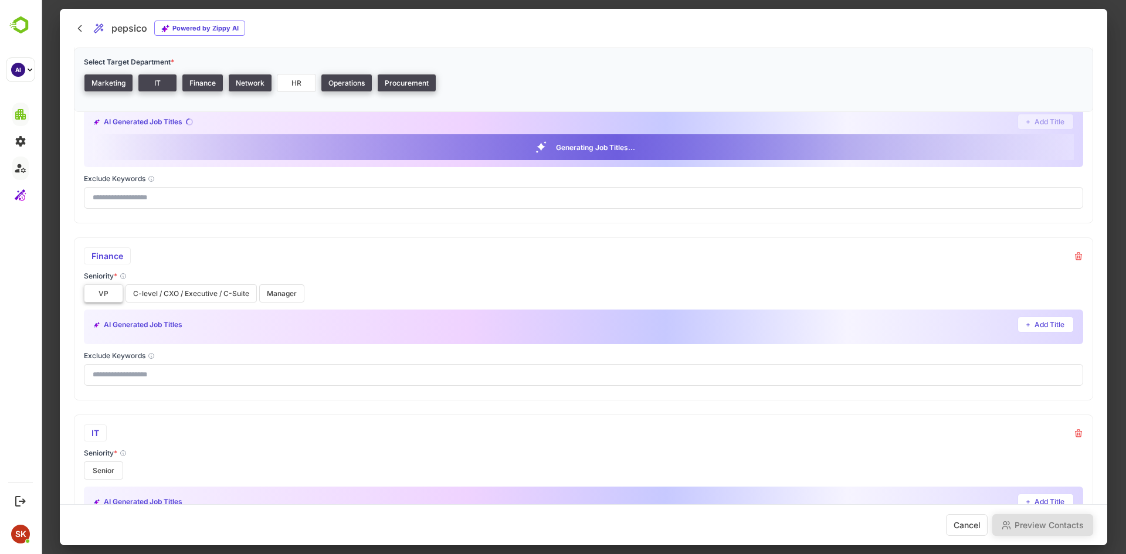
click at [107, 290] on button "VP" at bounding box center [103, 293] width 39 height 18
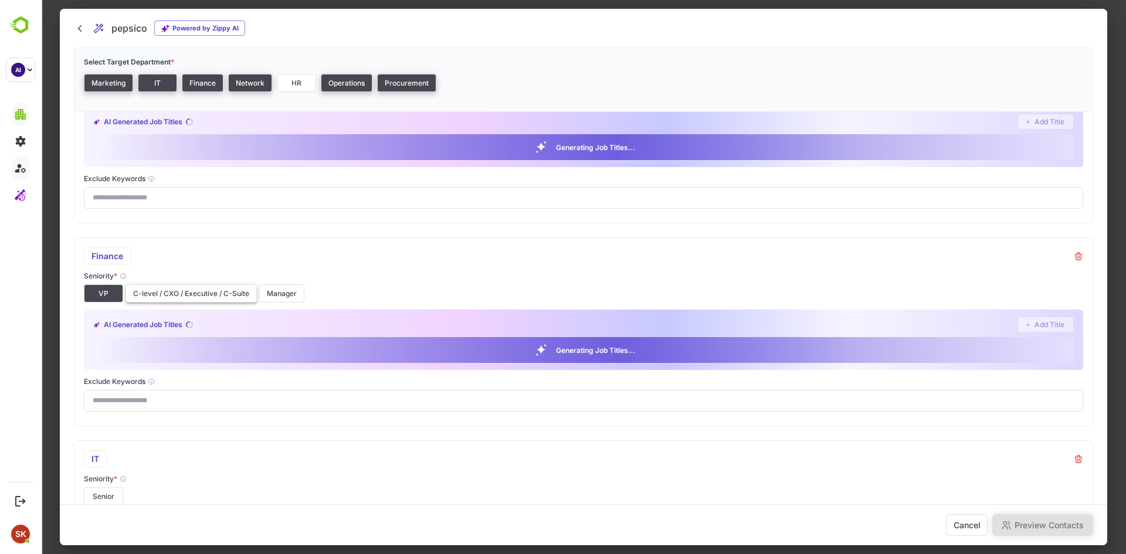
click at [170, 291] on button "C-level / CXO / Executive / C-Suite" at bounding box center [190, 293] width 131 height 18
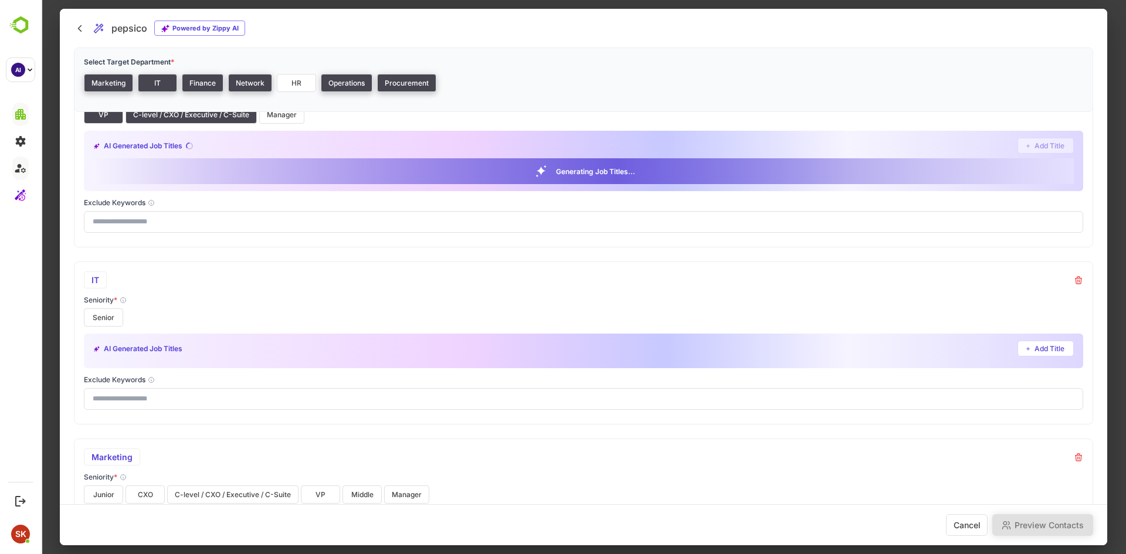
scroll to position [762, 0]
click at [109, 315] on button "Senior" at bounding box center [103, 317] width 39 height 18
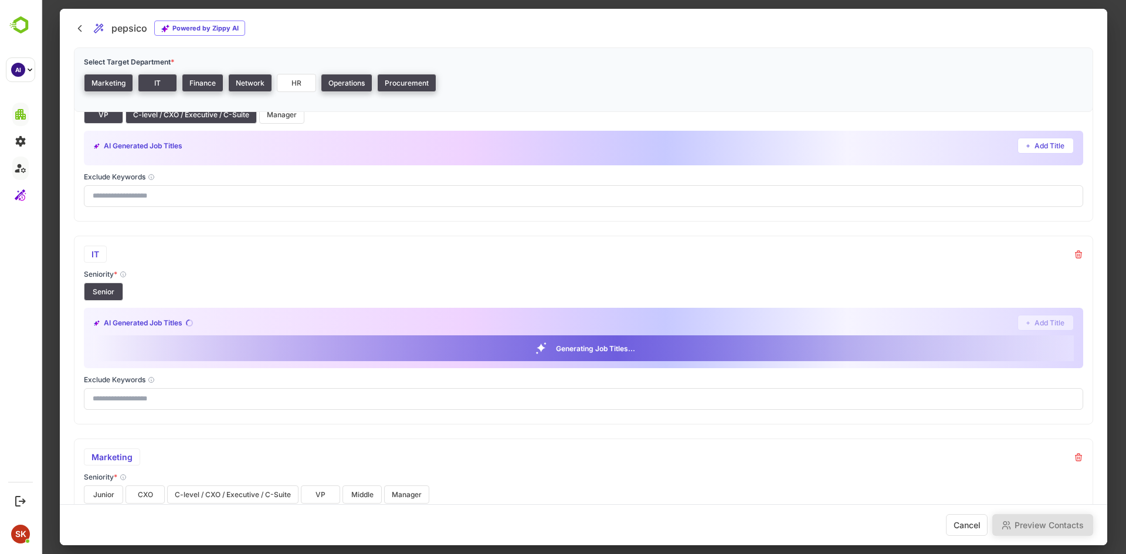
scroll to position [815, 0]
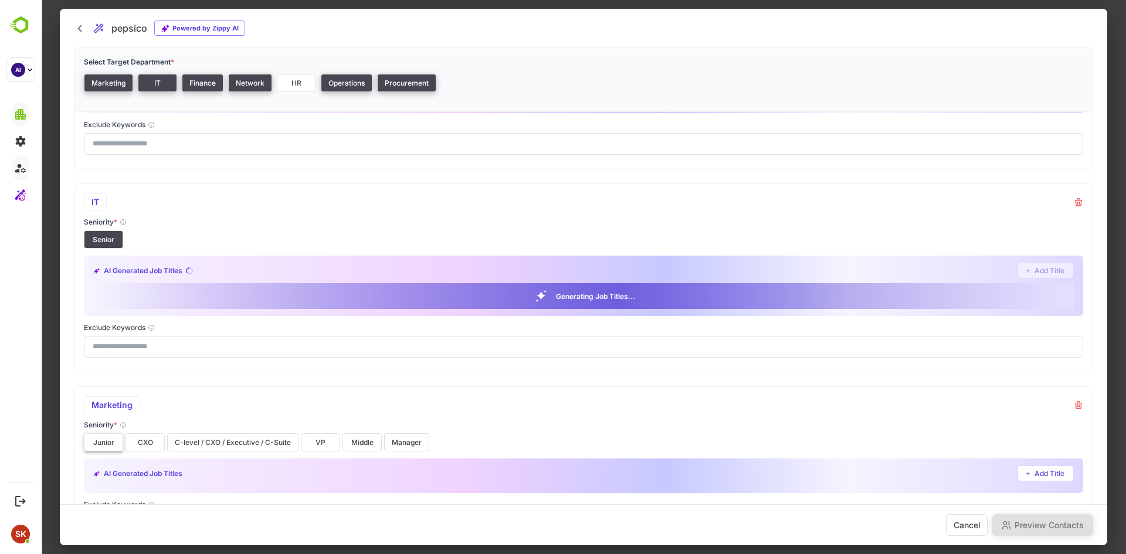
click at [108, 445] on button "Junior" at bounding box center [103, 442] width 39 height 18
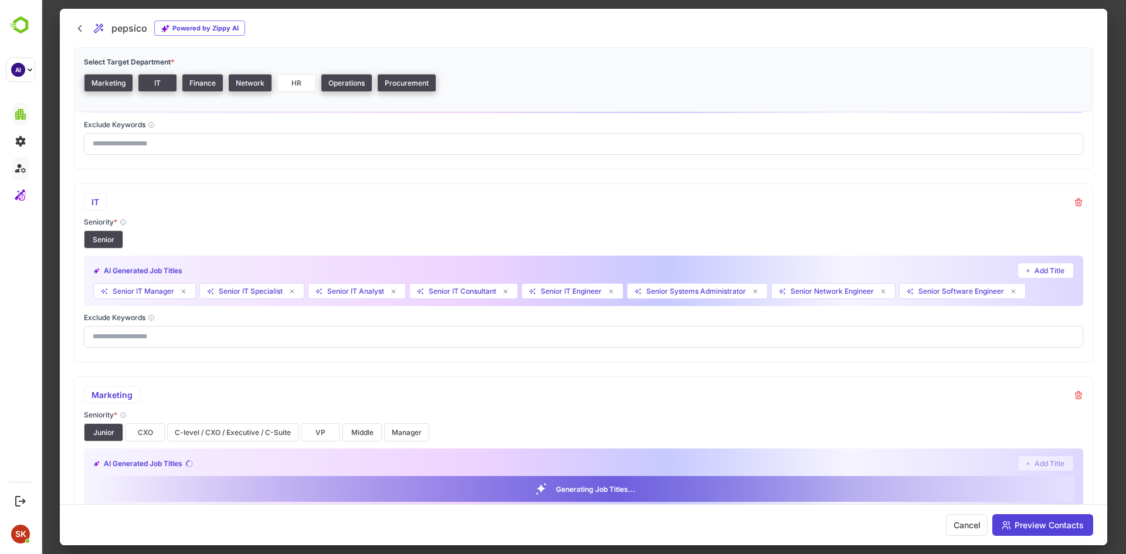
click at [205, 443] on div "Marketing Seniority * Junior CXO C-level / CXO / Executive / C-Suite VP Middle …" at bounding box center [583, 470] width 1019 height 189
click at [155, 428] on button "CXO" at bounding box center [144, 432] width 39 height 18
click at [220, 422] on div "Seniority * Junior CXO C-level / CXO / Executive / C-Suite VP Middle Manager" at bounding box center [583, 426] width 999 height 31
click at [229, 430] on button "C-level / CXO / Executive / C-Suite" at bounding box center [232, 432] width 131 height 18
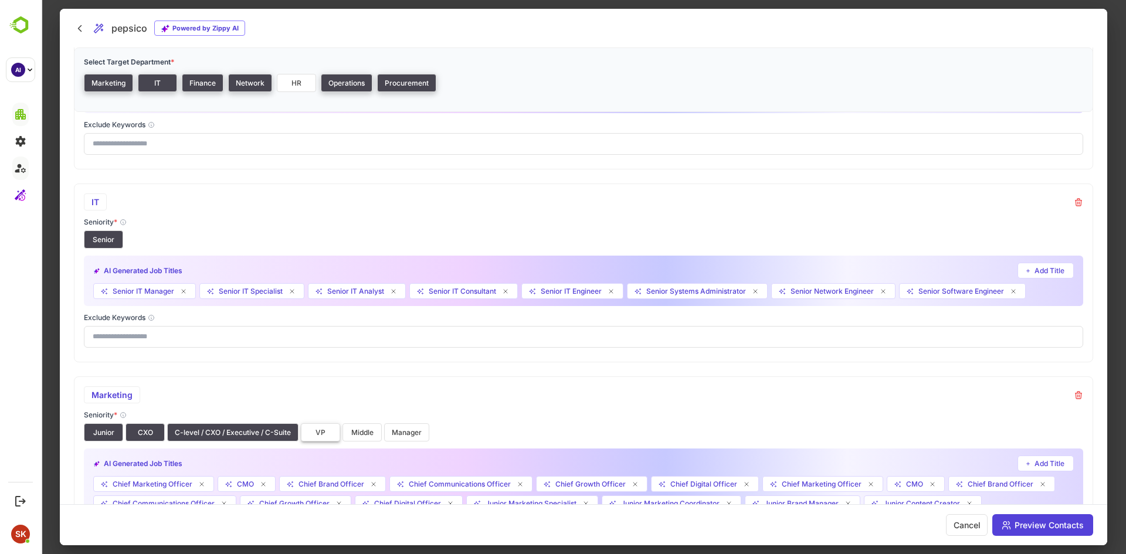
click at [320, 429] on button "VP" at bounding box center [320, 432] width 39 height 18
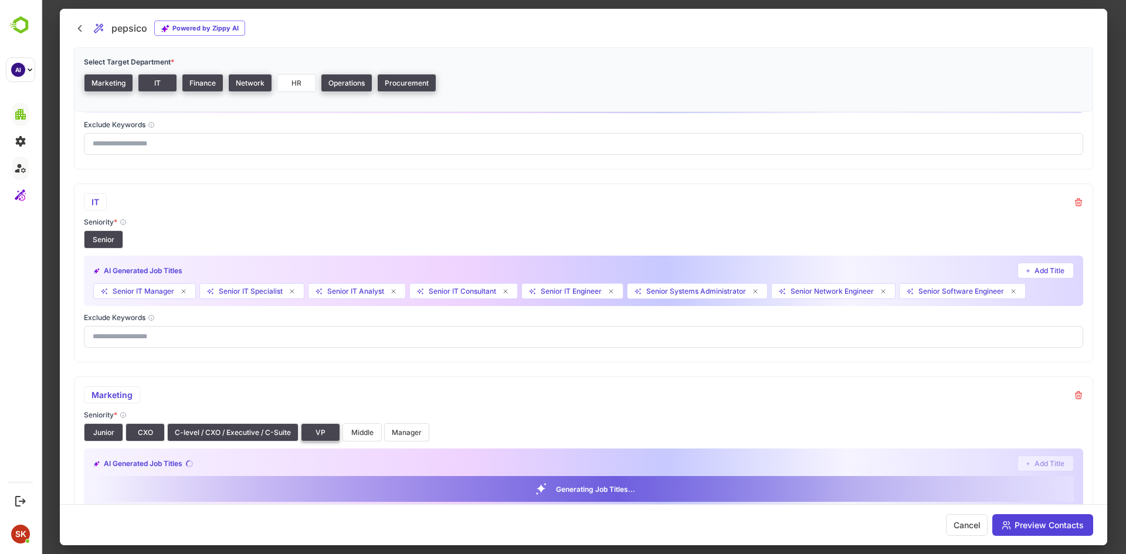
scroll to position [928, 0]
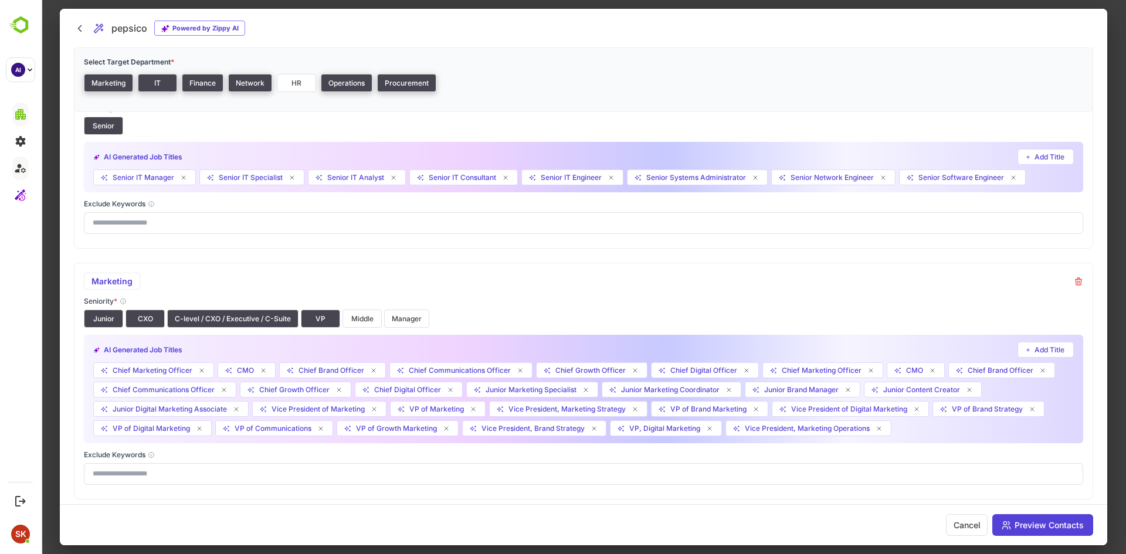
click at [410, 309] on div "Seniority * Junior CXO C-level / CXO / Executive / C-Suite VP Middle Manager" at bounding box center [583, 312] width 999 height 31
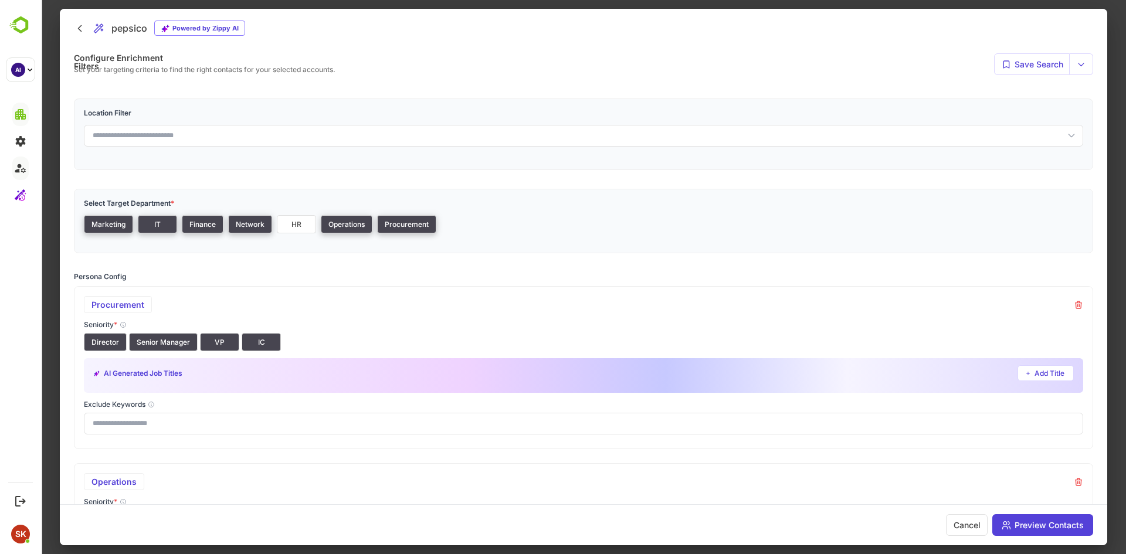
scroll to position [4, 0]
click at [387, 219] on button "Procurement" at bounding box center [406, 224] width 59 height 18
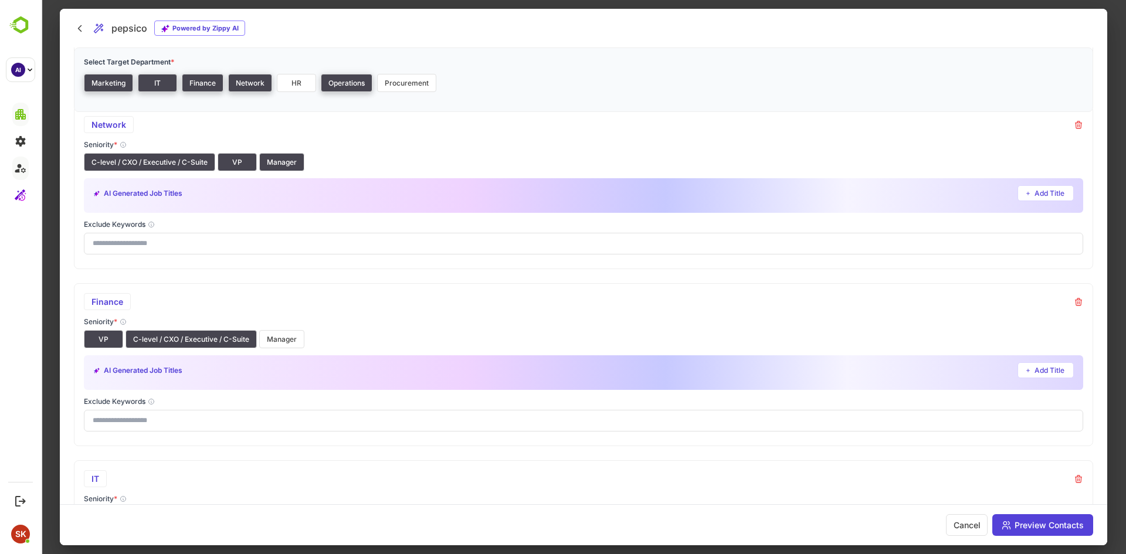
scroll to position [360, 0]
click at [287, 341] on button "Manager" at bounding box center [281, 340] width 45 height 18
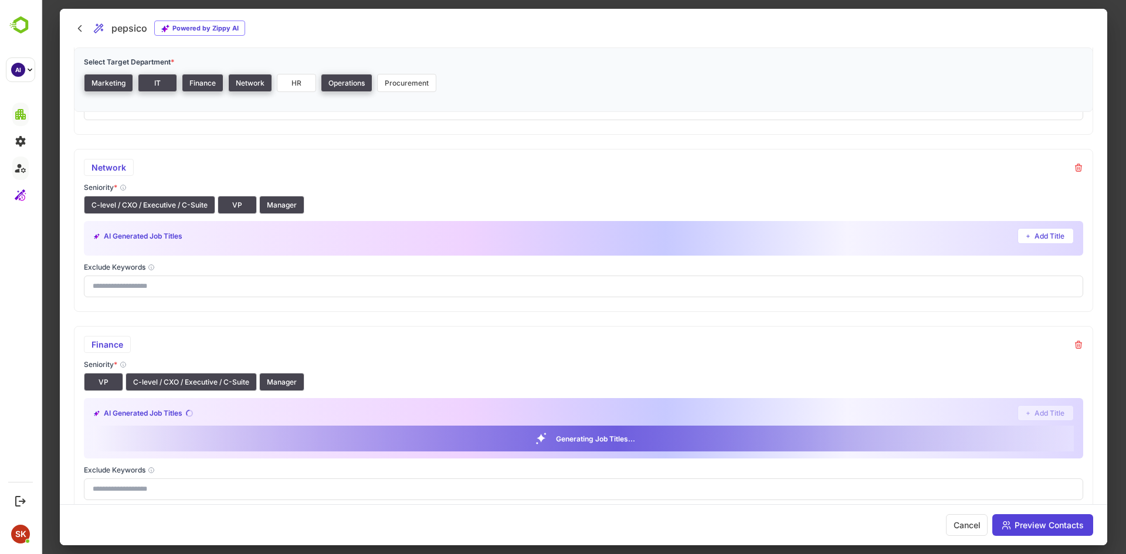
scroll to position [260, 0]
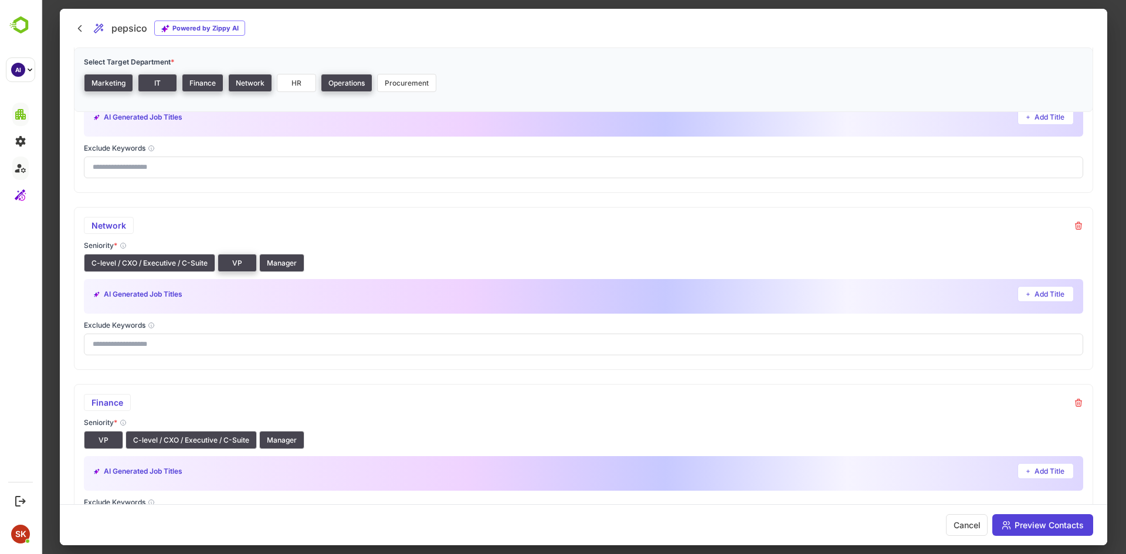
click at [220, 262] on button "VP" at bounding box center [237, 263] width 39 height 18
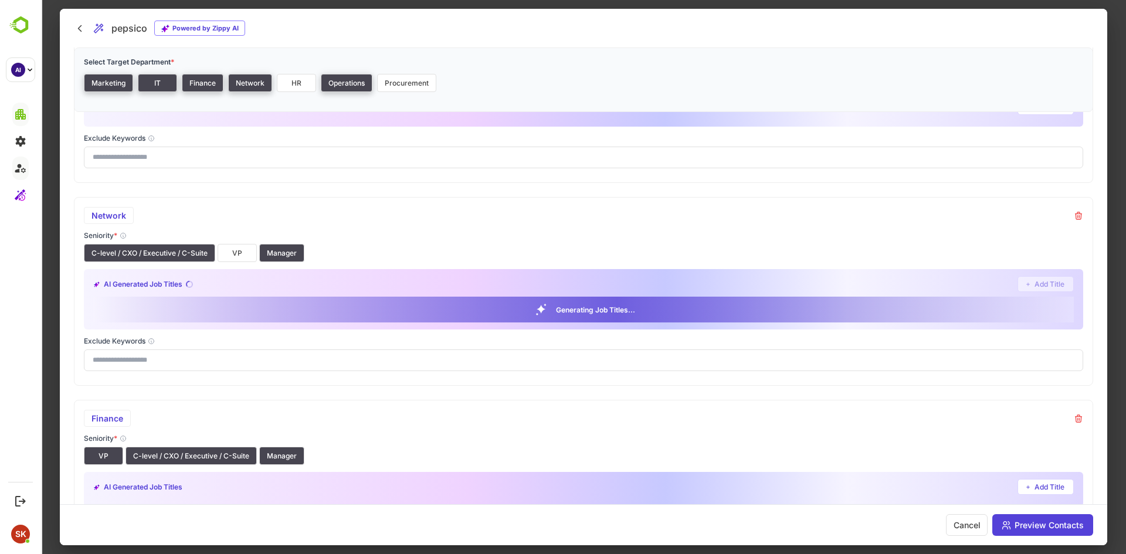
scroll to position [0, 0]
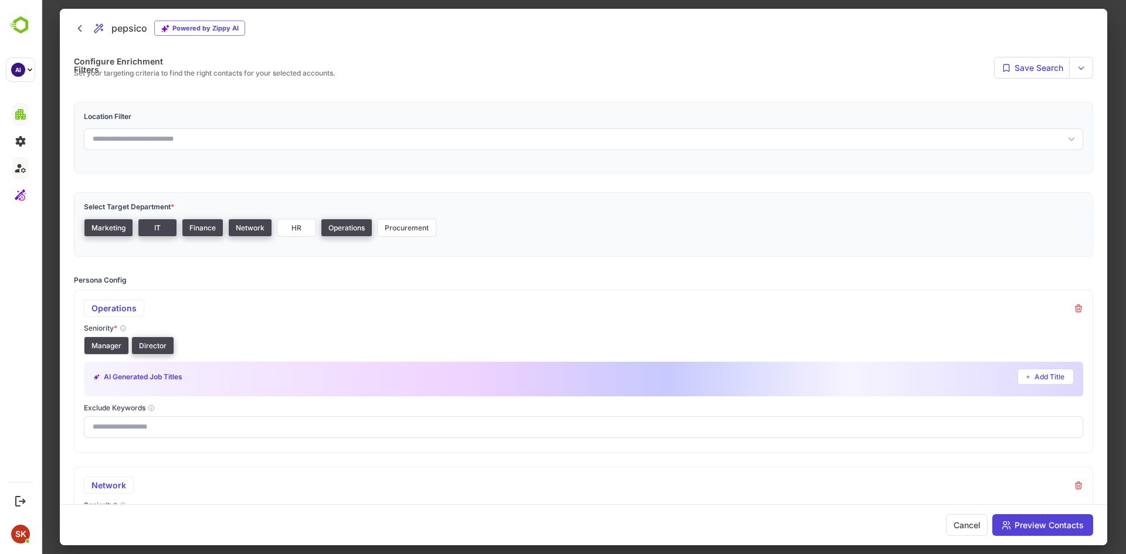
click at [150, 342] on button "Director" at bounding box center [152, 346] width 43 height 18
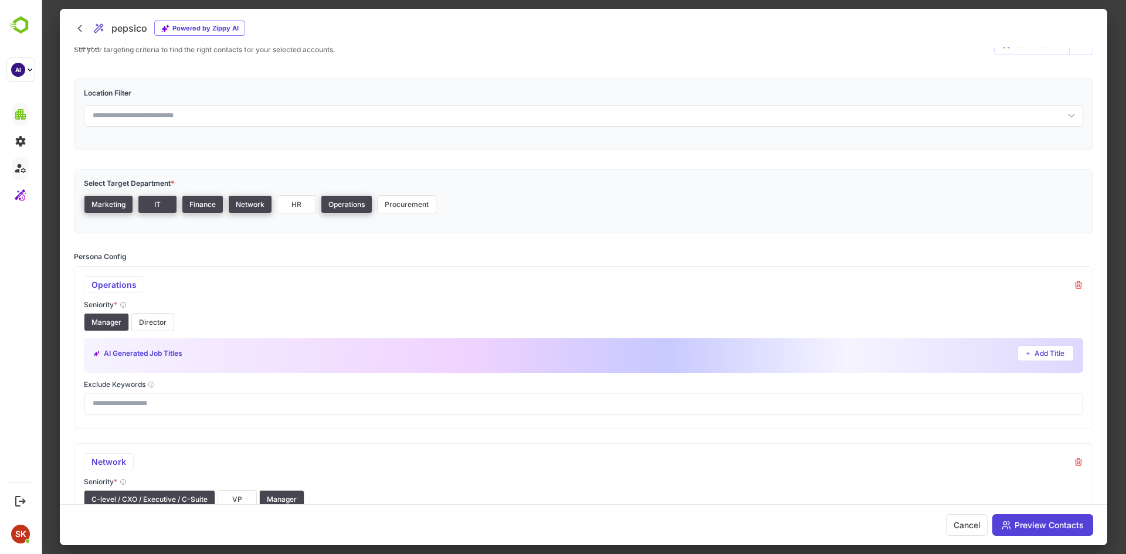
scroll to position [22, 0]
click at [352, 202] on button "Operations" at bounding box center [347, 205] width 52 height 18
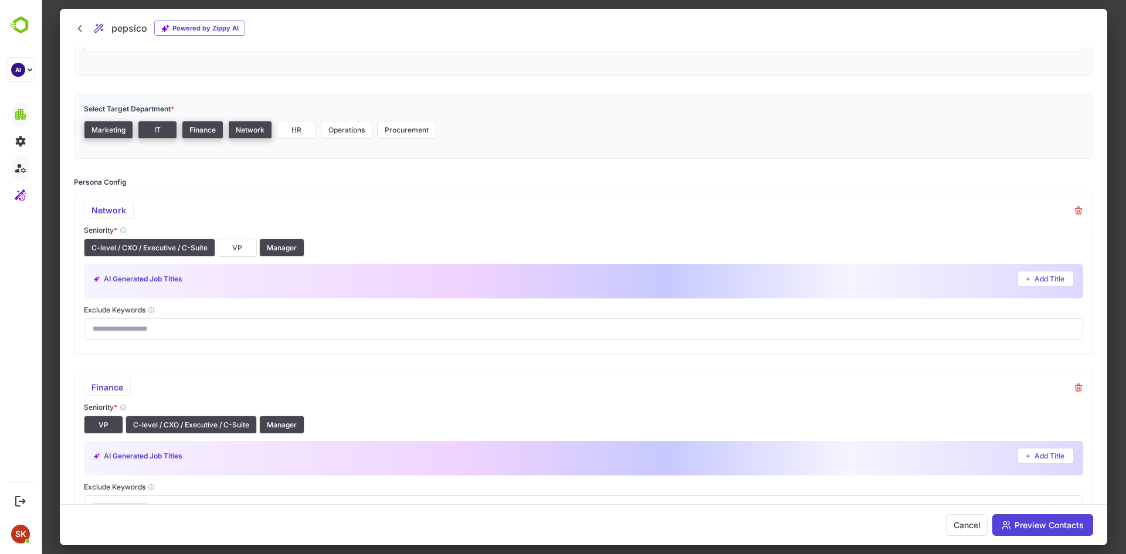
scroll to position [99, 0]
click at [283, 238] on button "Manager" at bounding box center [281, 247] width 45 height 18
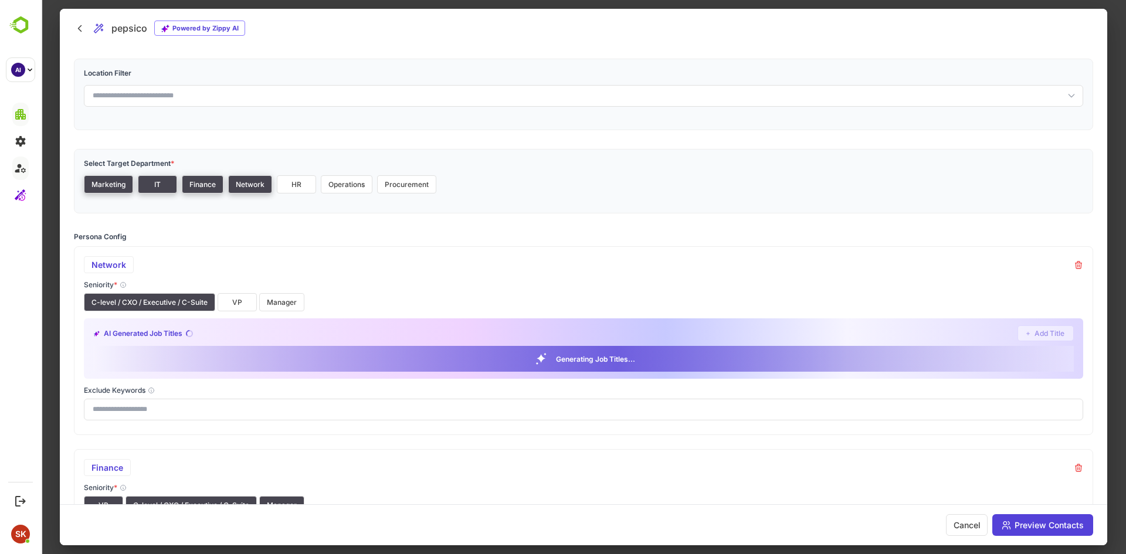
scroll to position [41, 0]
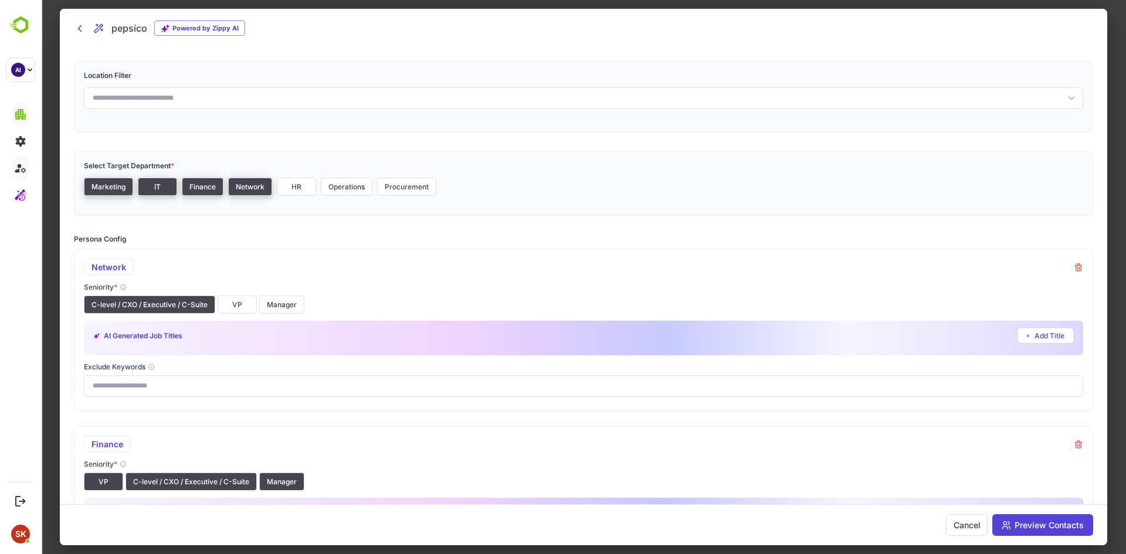
click at [243, 190] on button "Network" at bounding box center [250, 187] width 44 height 18
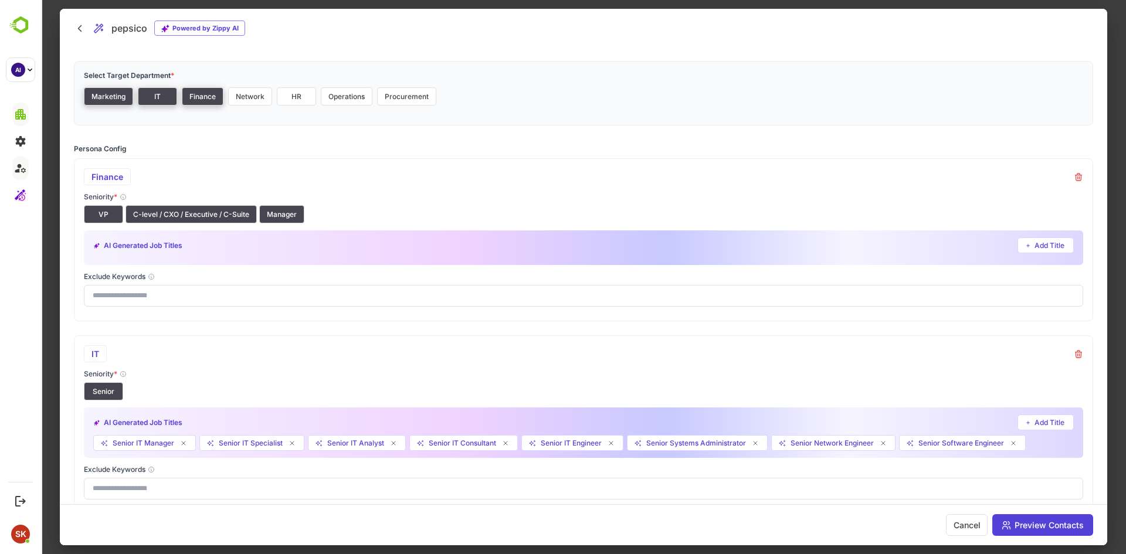
scroll to position [134, 0]
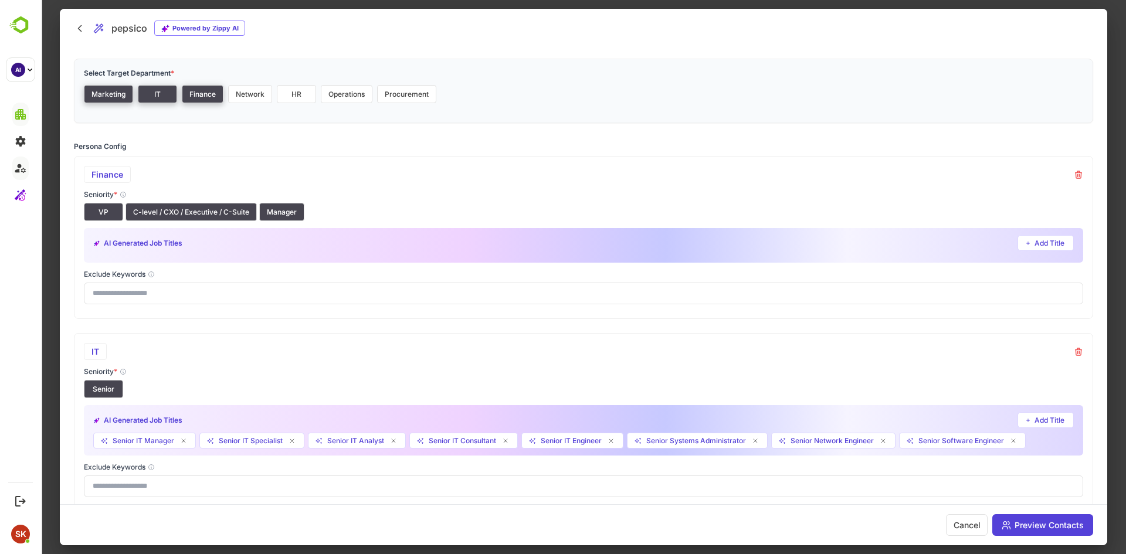
click at [209, 92] on button "Finance" at bounding box center [203, 94] width 42 height 18
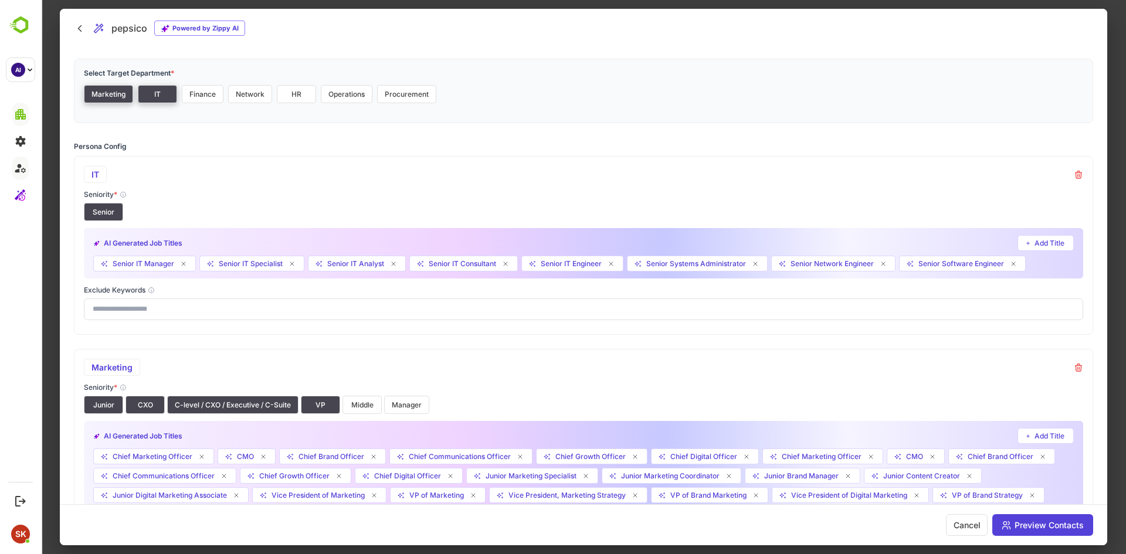
scroll to position [268, 0]
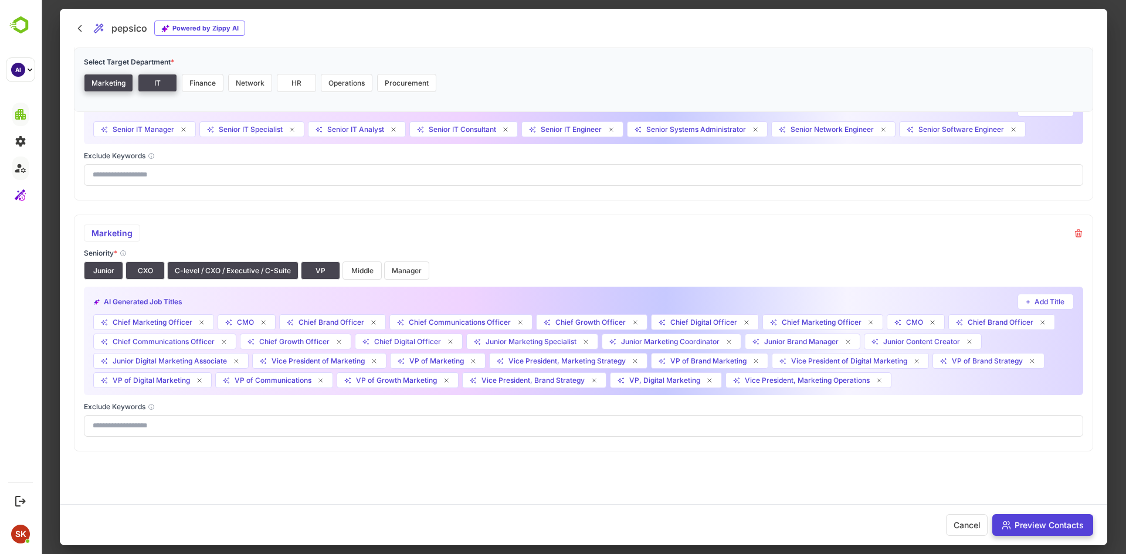
click at [1044, 530] on button "Preview Contacts" at bounding box center [1042, 525] width 101 height 22
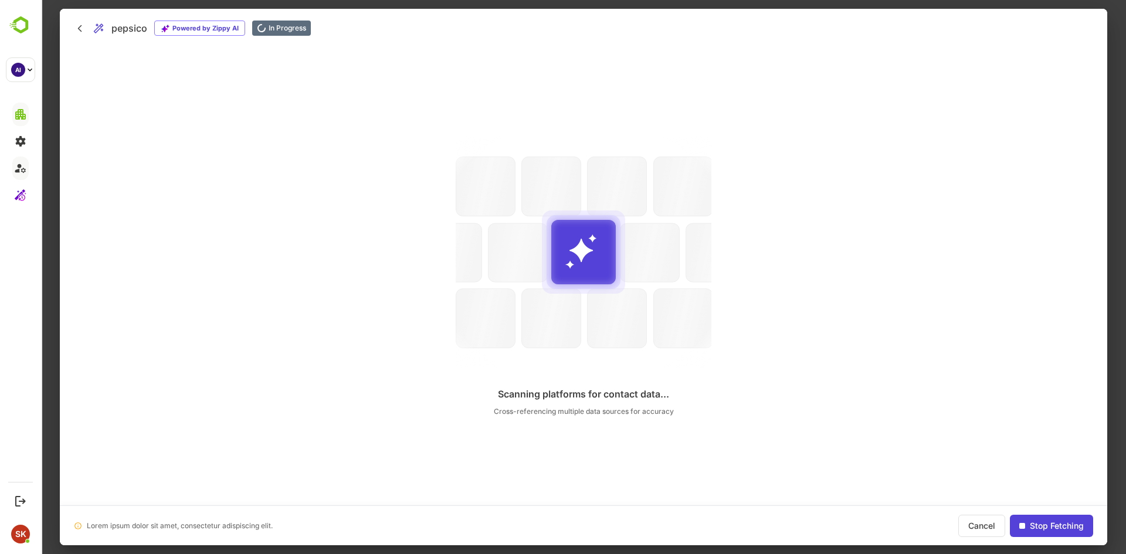
scroll to position [0, 0]
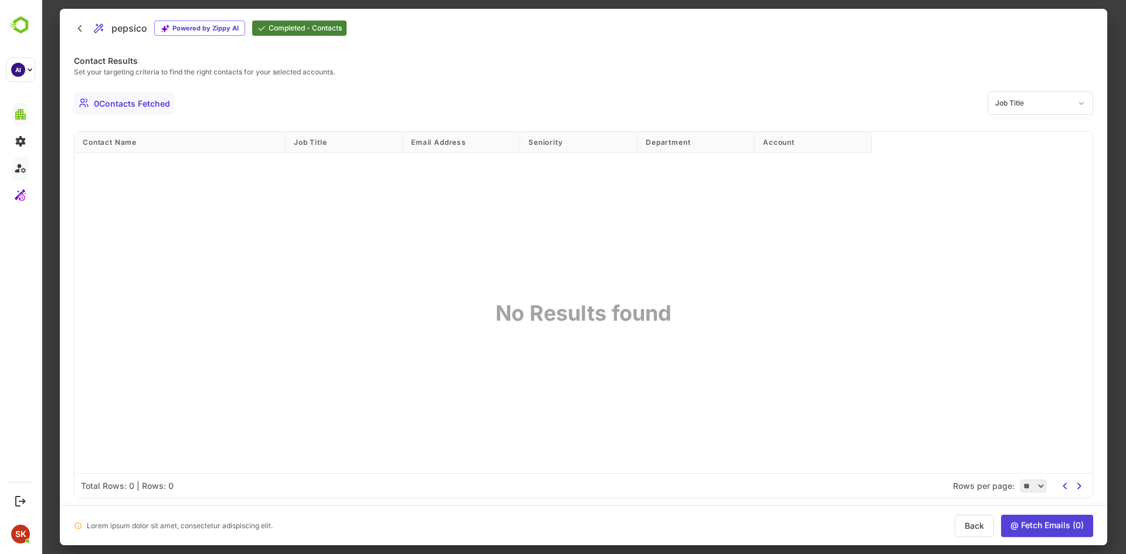
click at [979, 530] on button "Back" at bounding box center [974, 526] width 39 height 22
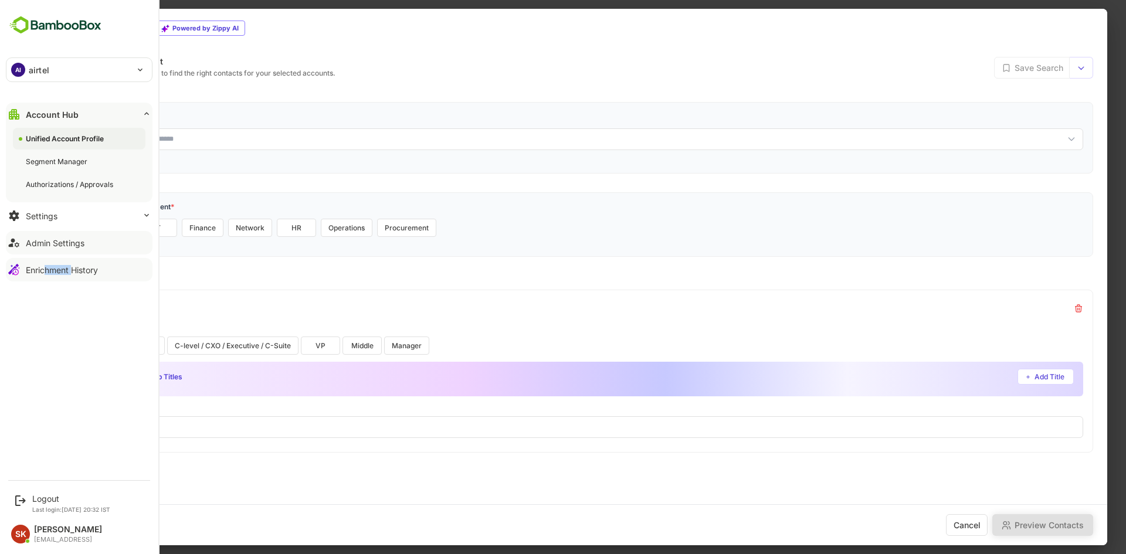
drag, startPoint x: 72, startPoint y: 285, endPoint x: 42, endPoint y: 264, distance: 36.1
click at [42, 264] on div "AI airtel ****** Account Hub Unified Account Profile Segment Manager Authorizat…" at bounding box center [79, 236] width 158 height 473
click at [42, 264] on button "Enrichment History" at bounding box center [79, 269] width 147 height 23
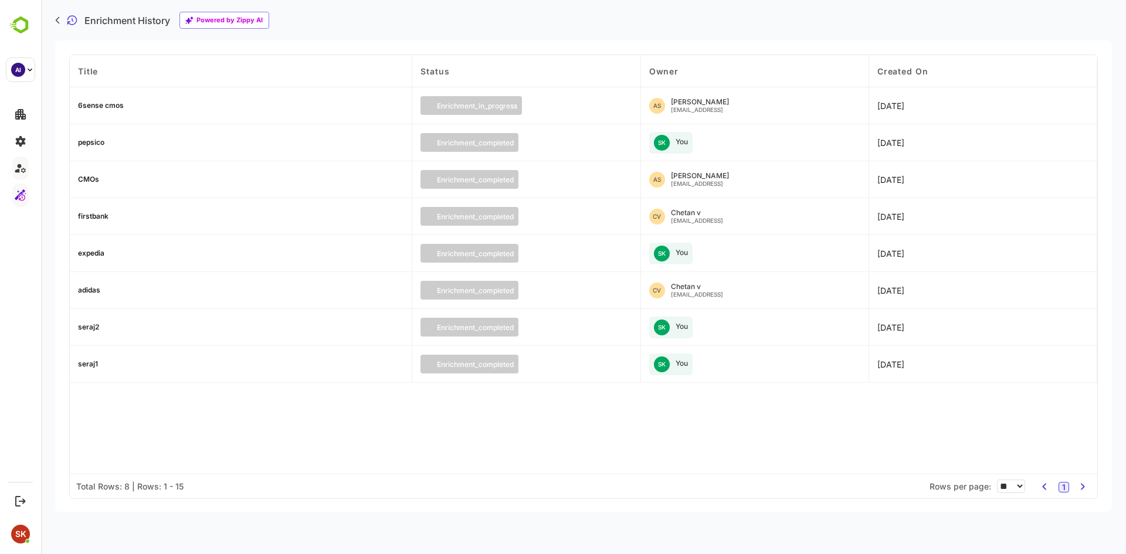
click at [96, 141] on div "pepsico" at bounding box center [91, 142] width 26 height 7
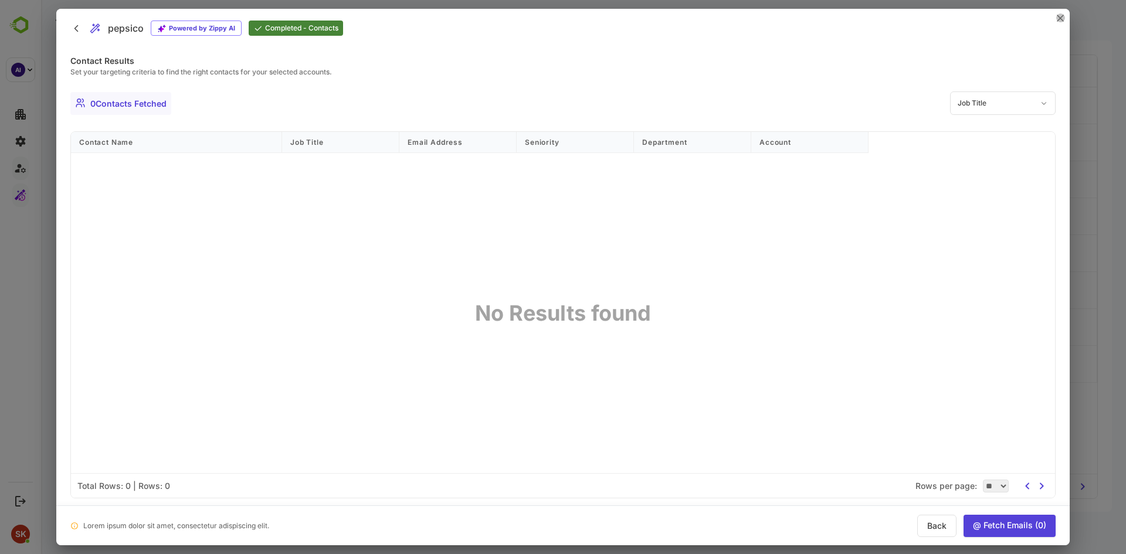
click at [1059, 18] on icon "close" at bounding box center [1060, 18] width 7 height 7
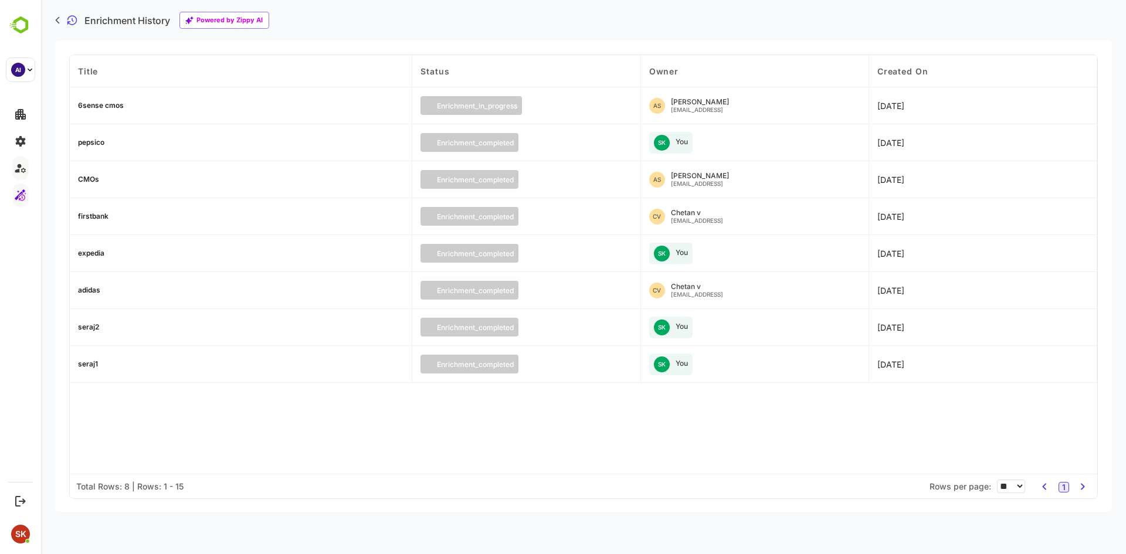
click at [731, 312] on div "SK You" at bounding box center [755, 327] width 228 height 37
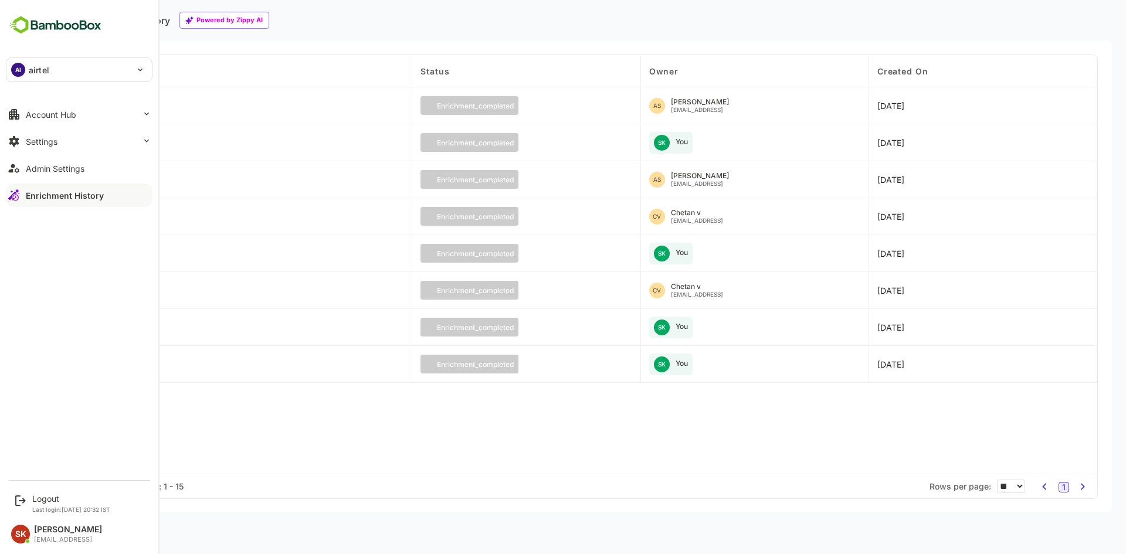
click at [76, 197] on div "Enrichment History" at bounding box center [65, 196] width 78 height 10
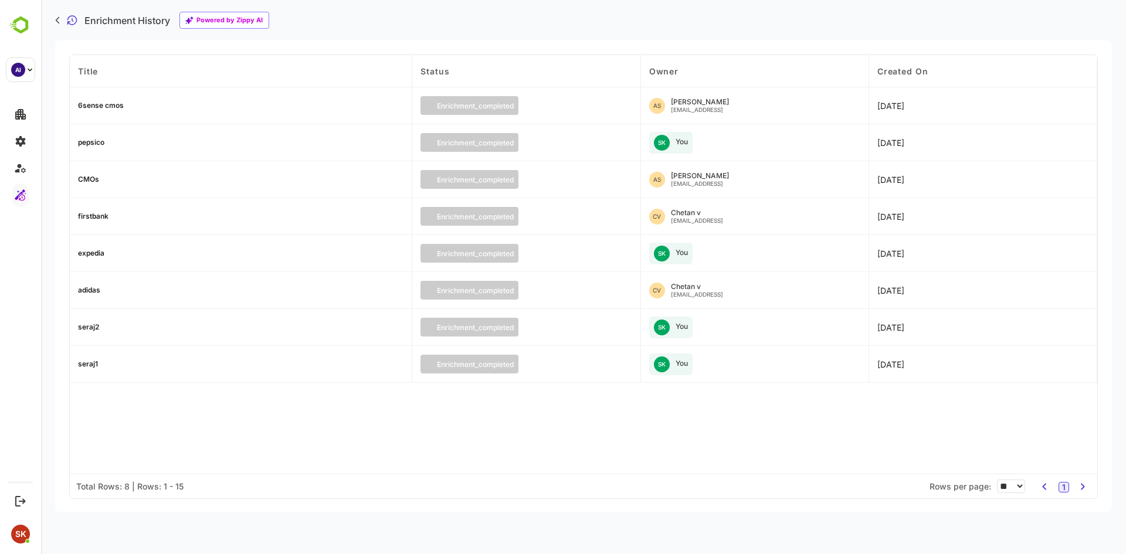
click at [98, 104] on div "6sense cmos" at bounding box center [101, 105] width 46 height 7
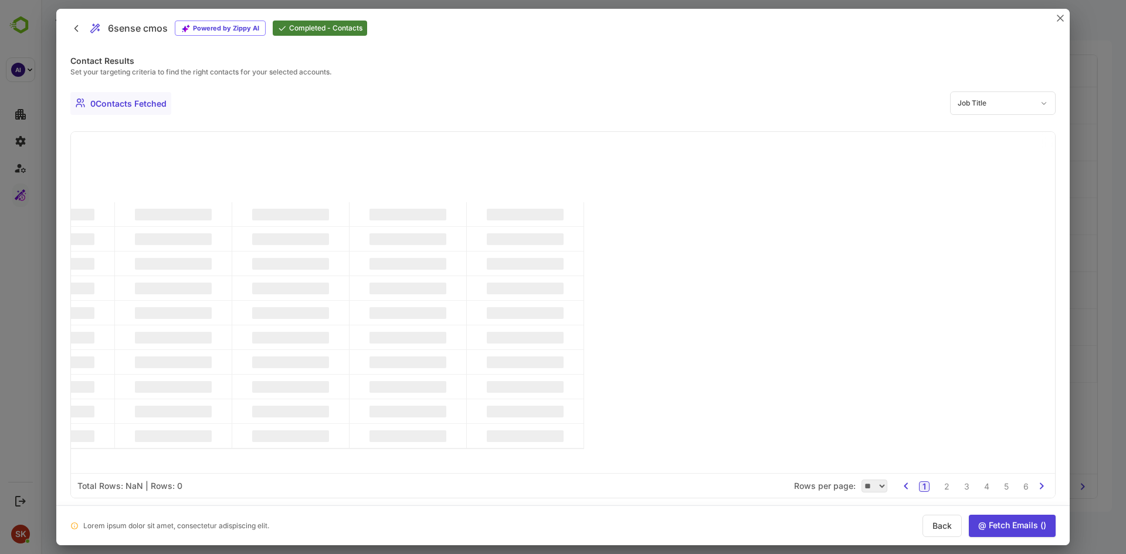
click at [1085, 223] on div at bounding box center [563, 277] width 1126 height 554
click at [1063, 15] on icon "close" at bounding box center [1060, 18] width 6 height 6
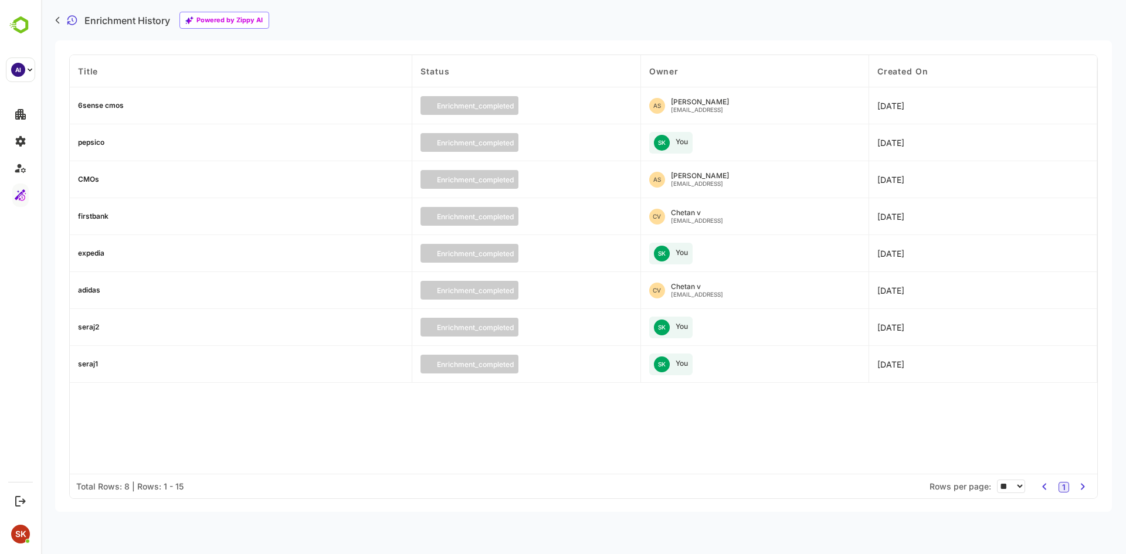
click at [95, 107] on div "6sense cmos" at bounding box center [101, 105] width 46 height 7
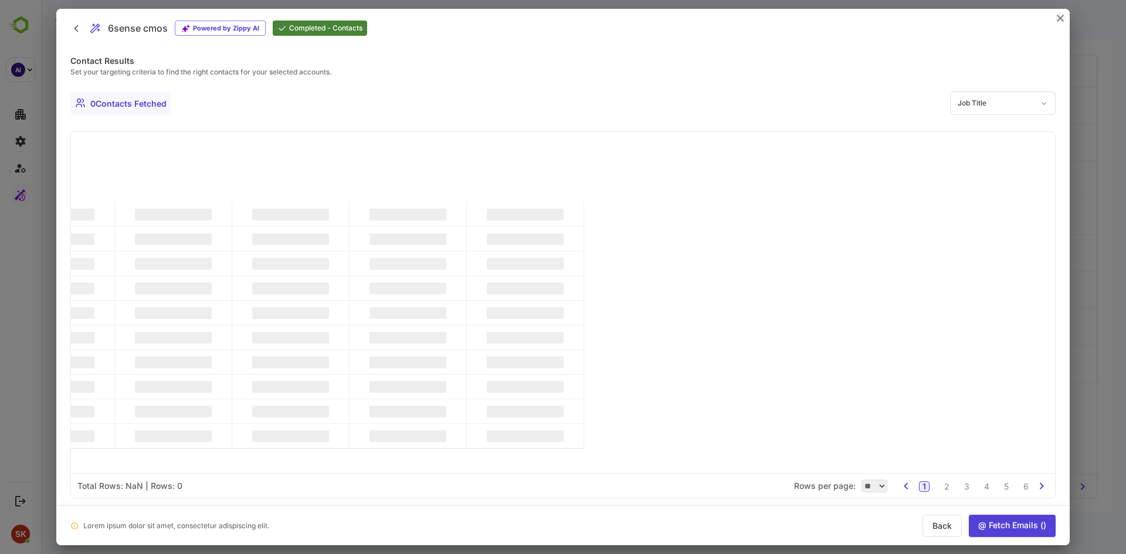
click at [1061, 18] on icon "close" at bounding box center [1060, 18] width 6 height 6
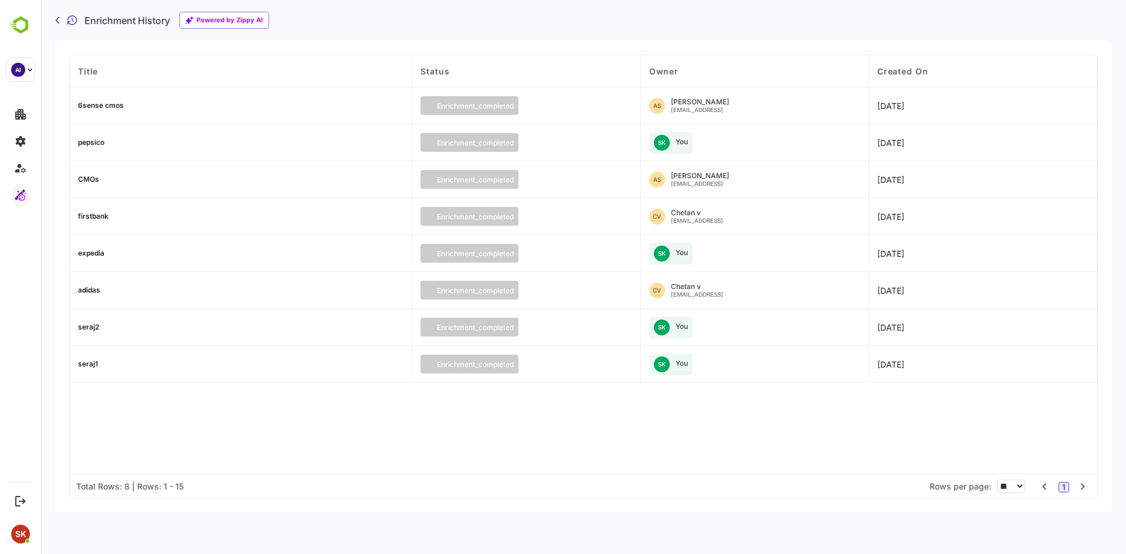
click at [109, 102] on div "6sense cmos" at bounding box center [101, 105] width 46 height 7
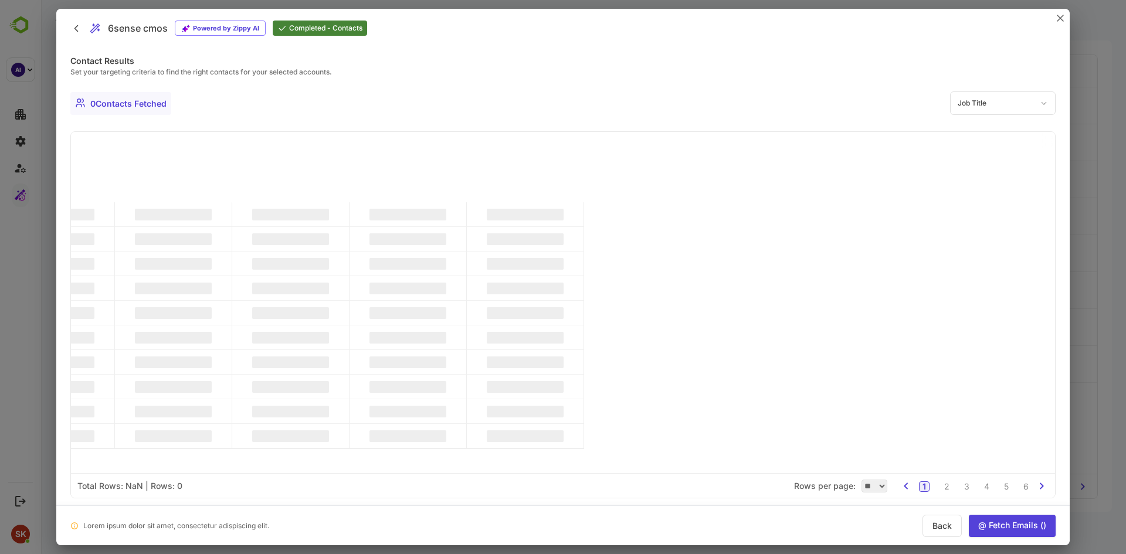
click at [700, 396] on div "COLUMN VISIBILITY" at bounding box center [563, 302] width 984 height 341
click at [45, 273] on div at bounding box center [563, 277] width 1126 height 554
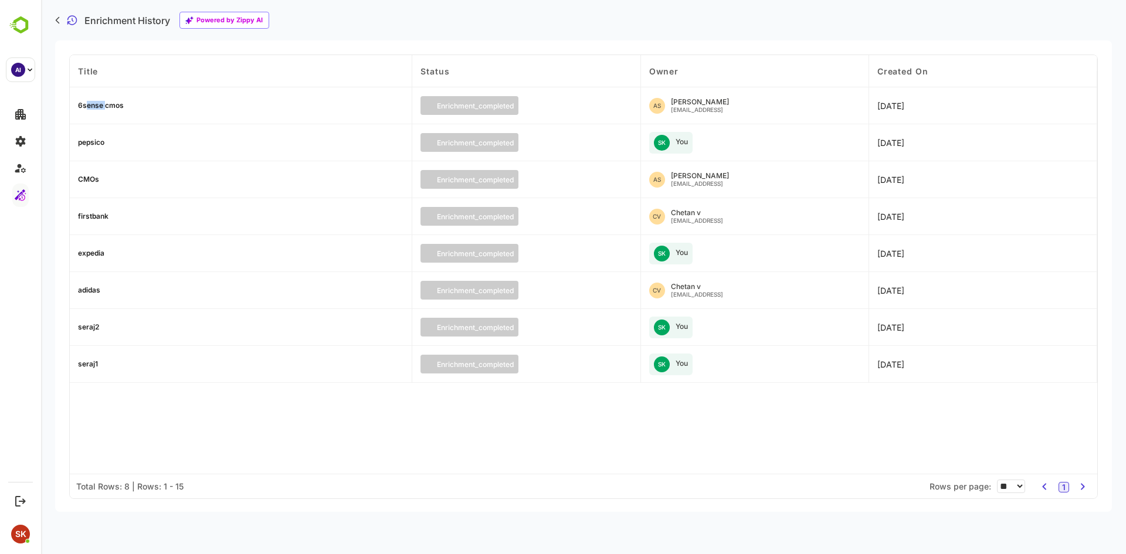
drag, startPoint x: 84, startPoint y: 98, endPoint x: 105, endPoint y: 104, distance: 21.5
click at [105, 104] on div "6sense cmos" at bounding box center [241, 105] width 342 height 37
click at [105, 104] on div "6sense cmos" at bounding box center [101, 105] width 46 height 7
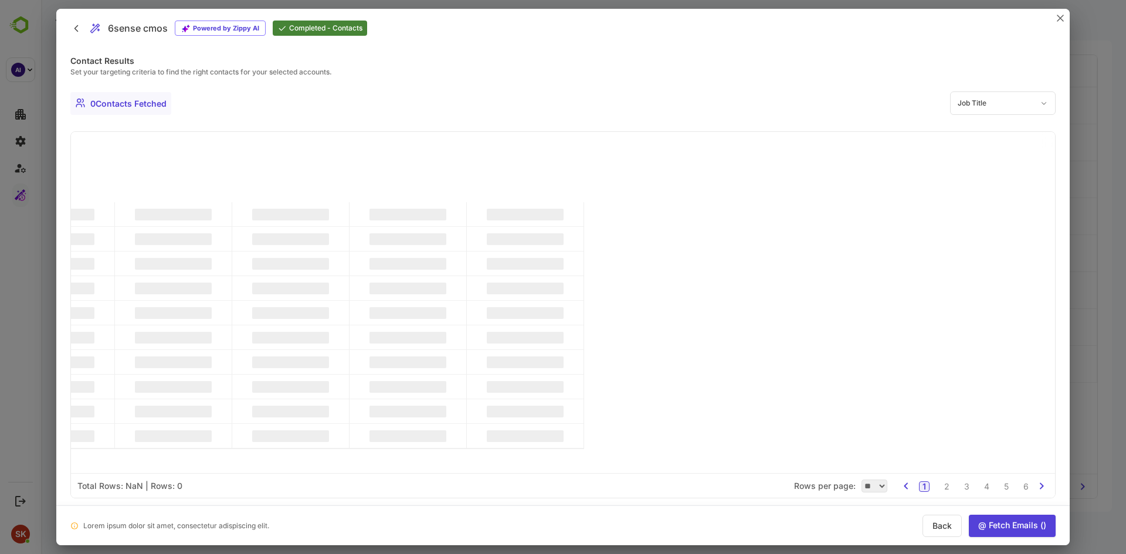
click at [1125, 76] on div at bounding box center [563, 277] width 1126 height 554
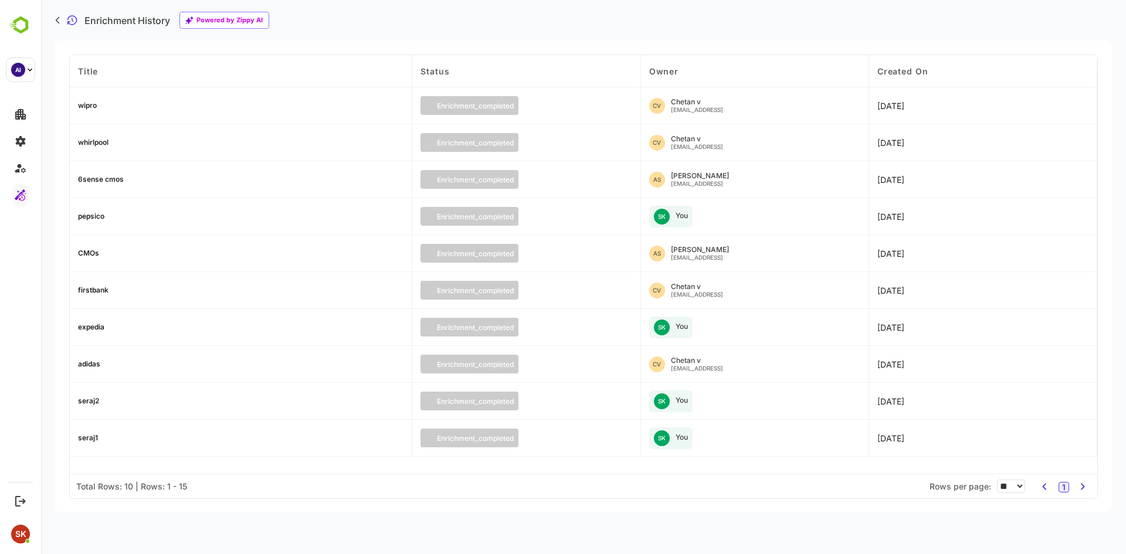
click at [87, 104] on div "wipro" at bounding box center [87, 105] width 19 height 7
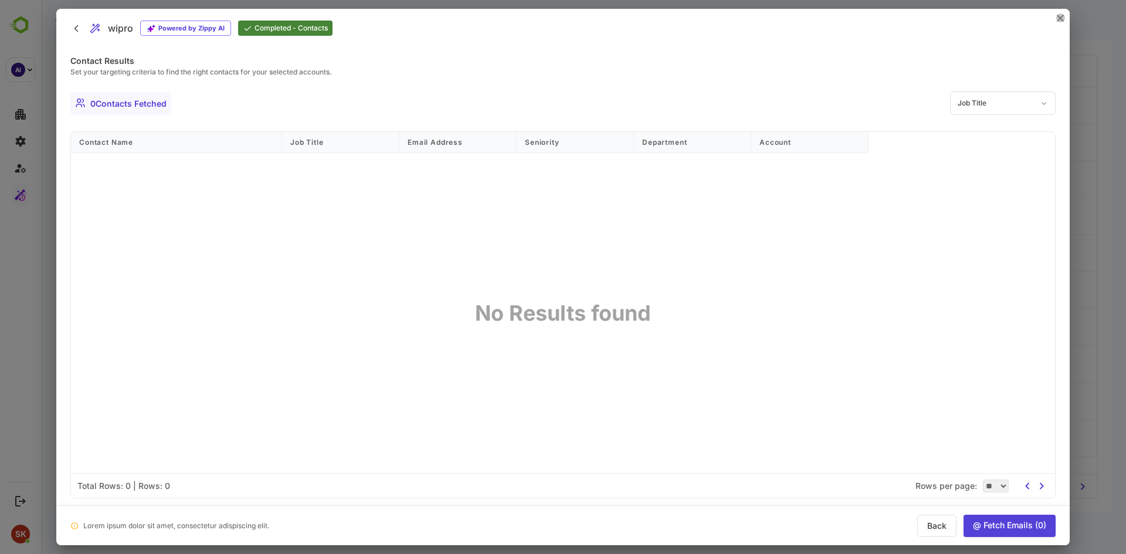
click at [1061, 18] on icon "close" at bounding box center [1060, 18] width 6 height 6
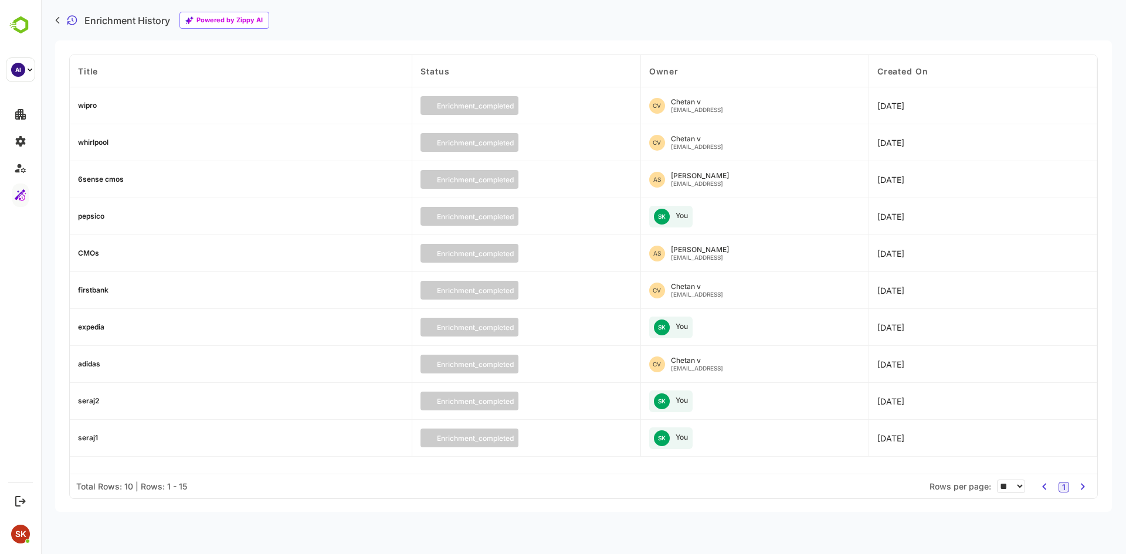
click at [996, 184] on div "[DATE]" at bounding box center [983, 179] width 228 height 37
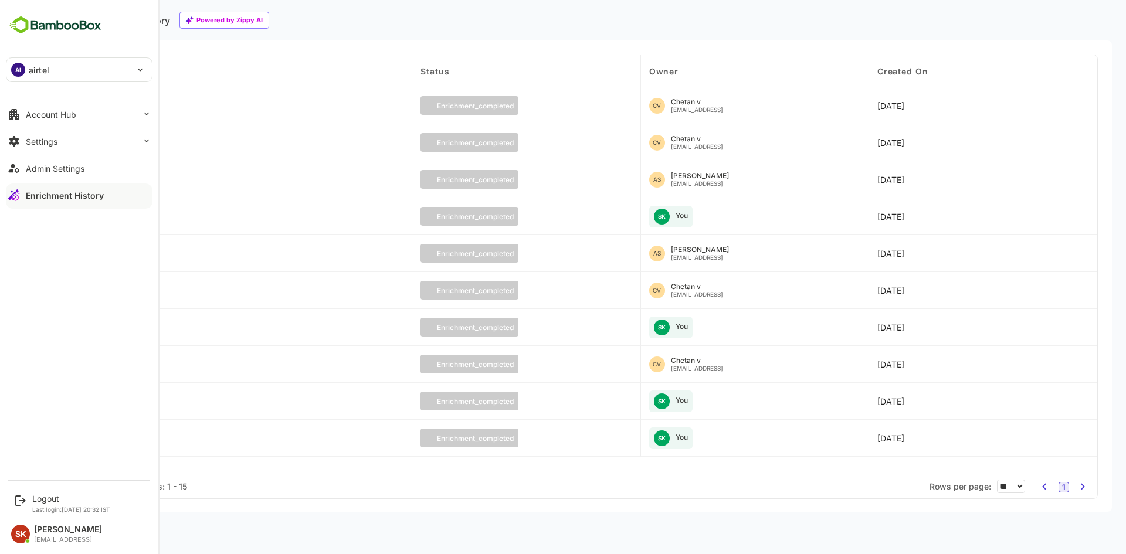
click at [15, 249] on div "AI airtel ****** Account Hub Settings Admin Settings Enrichment History" at bounding box center [79, 236] width 158 height 473
click at [51, 194] on div "Enrichment History" at bounding box center [65, 196] width 78 height 10
click at [60, 108] on button "Account Hub" at bounding box center [79, 114] width 147 height 23
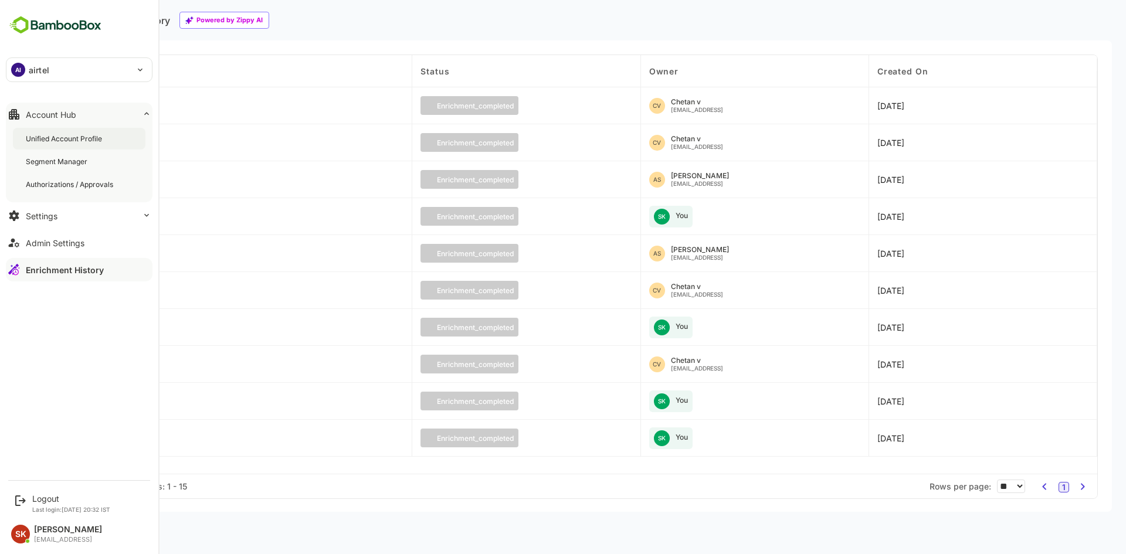
click at [104, 132] on div "Unified Account Profile" at bounding box center [79, 139] width 133 height 22
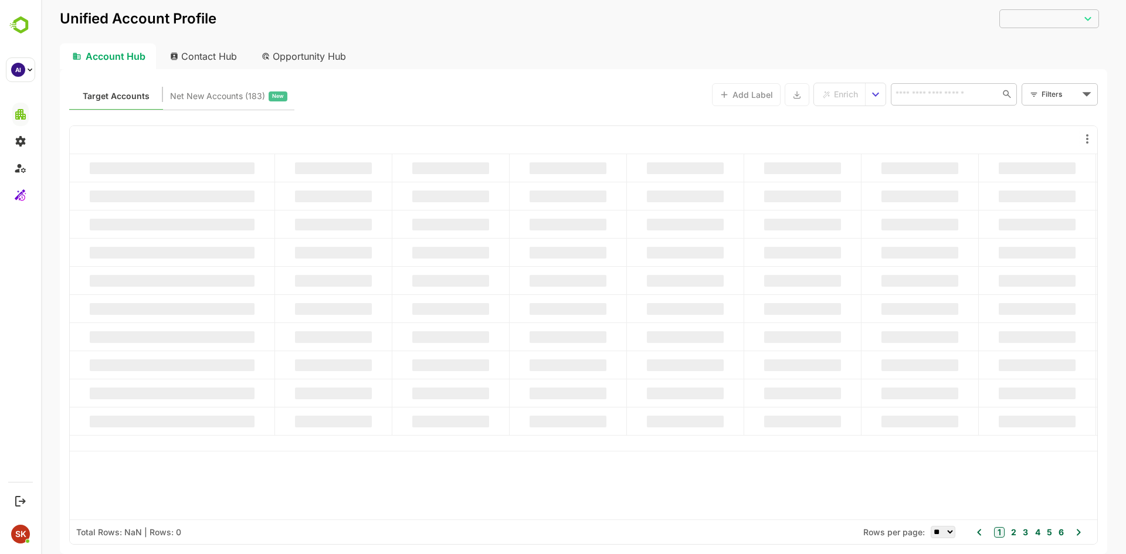
type input "********"
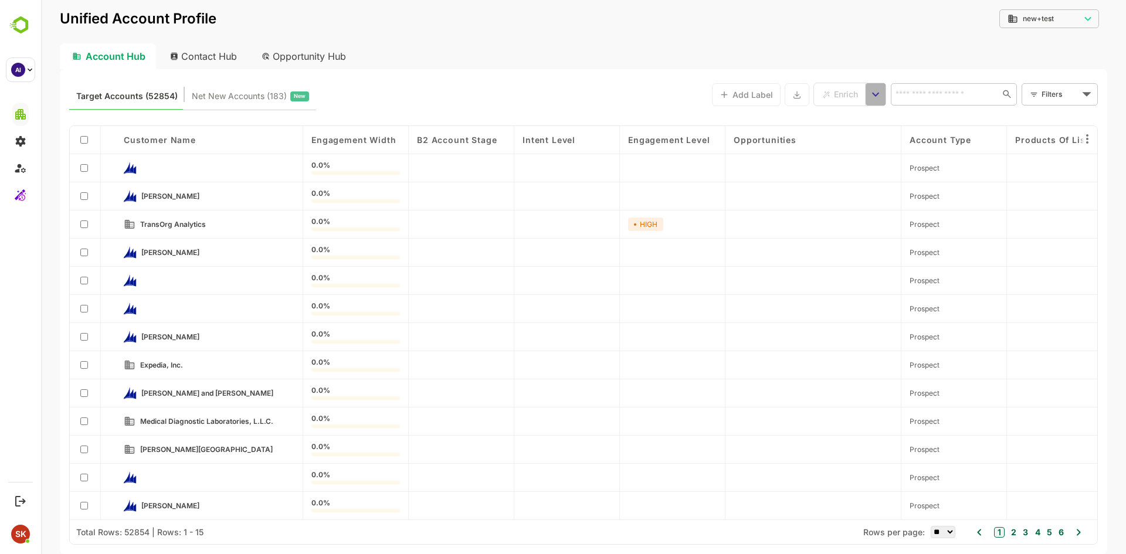
click at [877, 95] on icon "select enrich strategy" at bounding box center [875, 95] width 7 height 4
click at [905, 118] on span "Enrichment History" at bounding box center [921, 118] width 64 height 11
click at [606, 104] on div "Target Accounts (52854) Net New Accounts ( 183 ) New Add Label Enrich ​ Filters…" at bounding box center [583, 95] width 1029 height 32
click at [867, 100] on button "select enrich strategy" at bounding box center [876, 94] width 20 height 22
click at [727, 75] on div "Target Accounts (52854) Net New Accounts ( 183 ) New Add Label Enrich Enrichmen…" at bounding box center [583, 311] width 1047 height 485
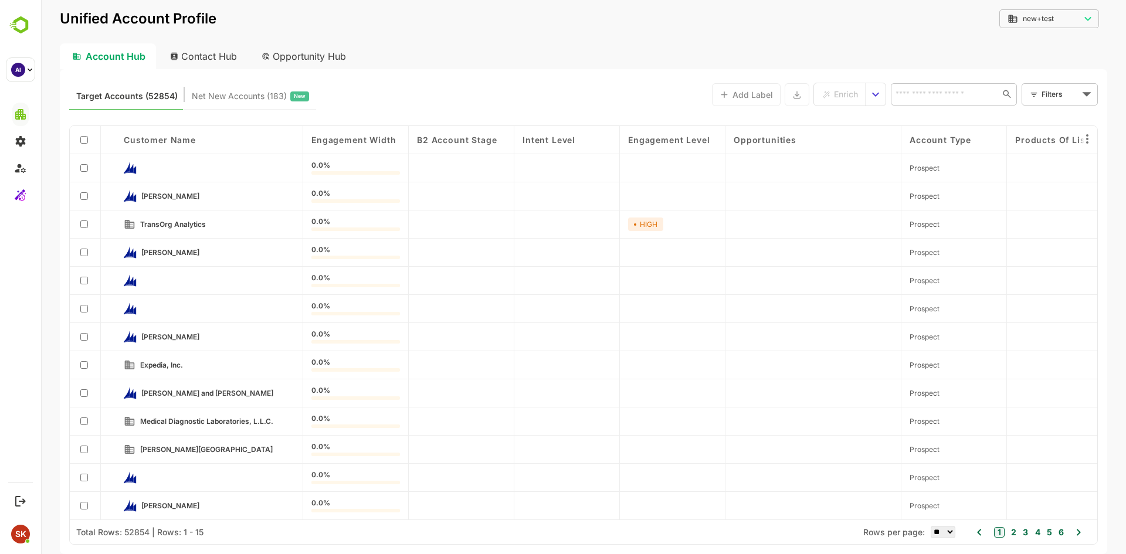
click at [617, 104] on div "Target Accounts (52854) Net New Accounts ( 183 ) New Add Label Enrich ​ Filters…" at bounding box center [583, 95] width 1029 height 32
click at [883, 90] on button "select enrich strategy" at bounding box center [876, 94] width 20 height 22
click at [495, 97] on div "Target Accounts (52854) Net New Accounts ( 183 ) New Add Label Enrich Enrichmen…" at bounding box center [583, 95] width 1029 height 32
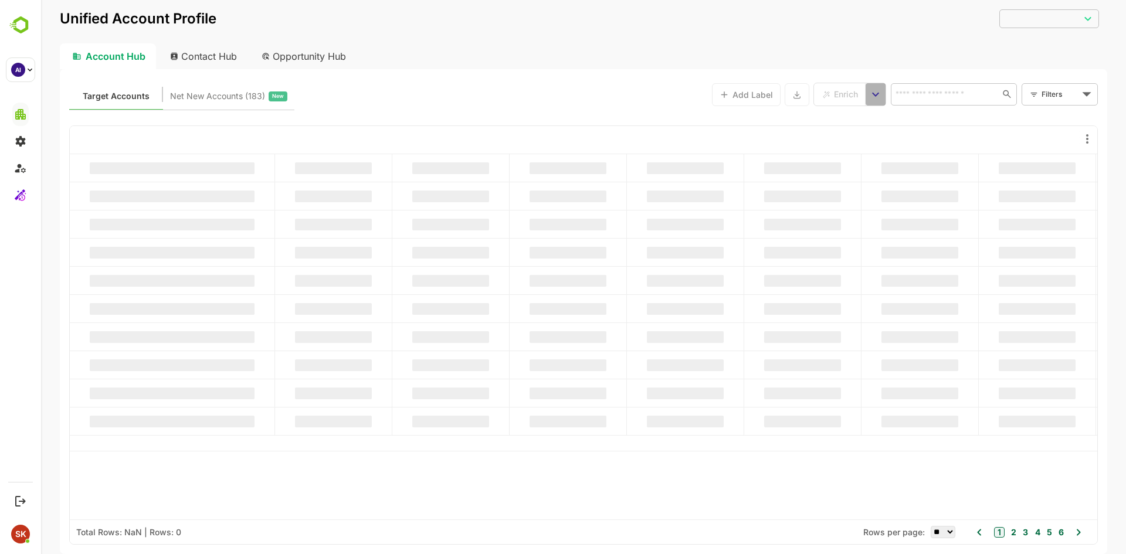
type input "********"
click at [873, 90] on icon "select enrich strategy" at bounding box center [876, 94] width 14 height 14
click at [929, 118] on span "Enrichment History" at bounding box center [921, 118] width 64 height 11
type input "********"
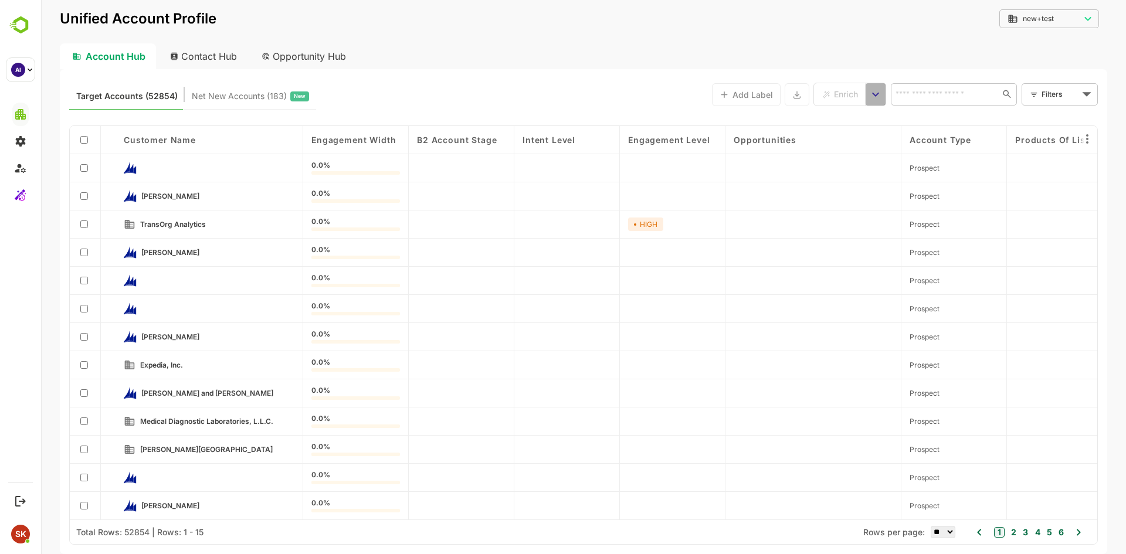
click at [878, 95] on icon "select enrich strategy" at bounding box center [876, 94] width 14 height 14
click at [913, 116] on span "Enrichment History" at bounding box center [921, 118] width 64 height 11
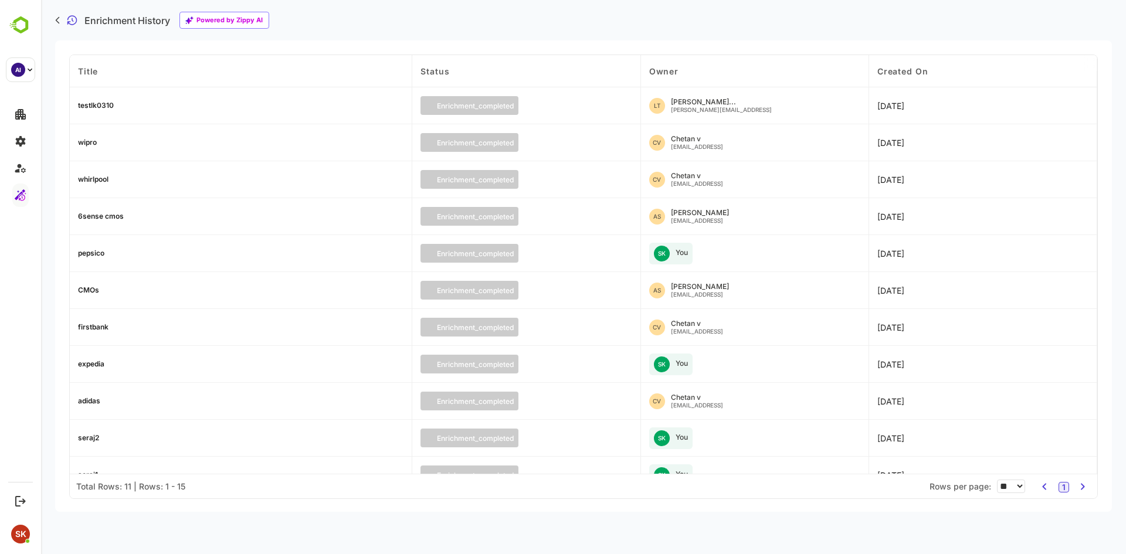
click at [783, 32] on div "Enrichment History Powered by Zippy AI" at bounding box center [583, 20] width 1085 height 40
